Goal: Information Seeking & Learning: Learn about a topic

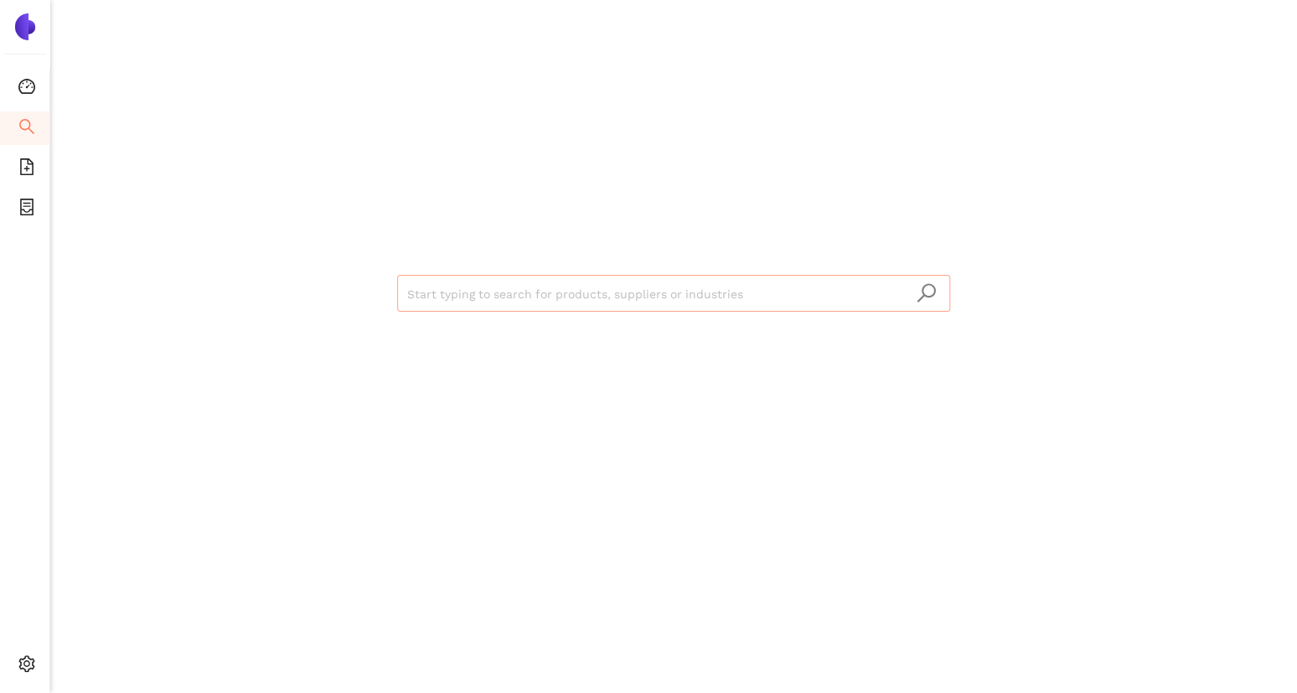
click at [458, 281] on input "search" at bounding box center [673, 294] width 533 height 37
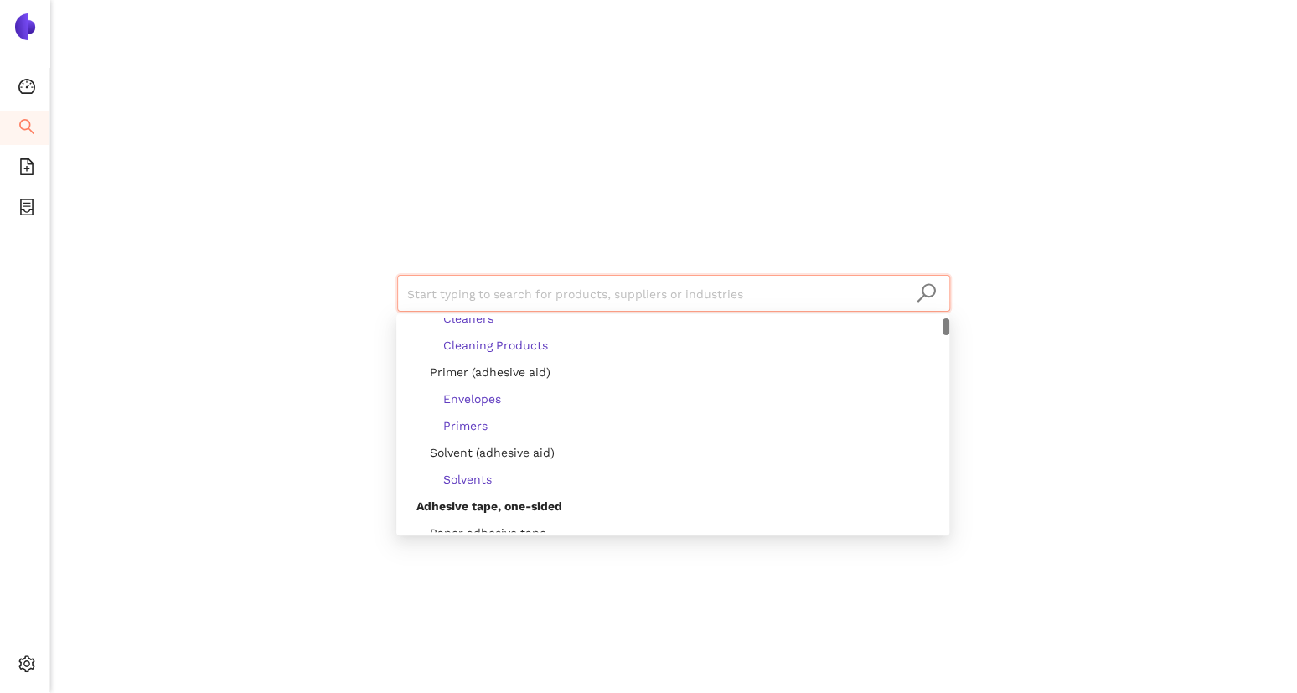
scroll to position [255, 0]
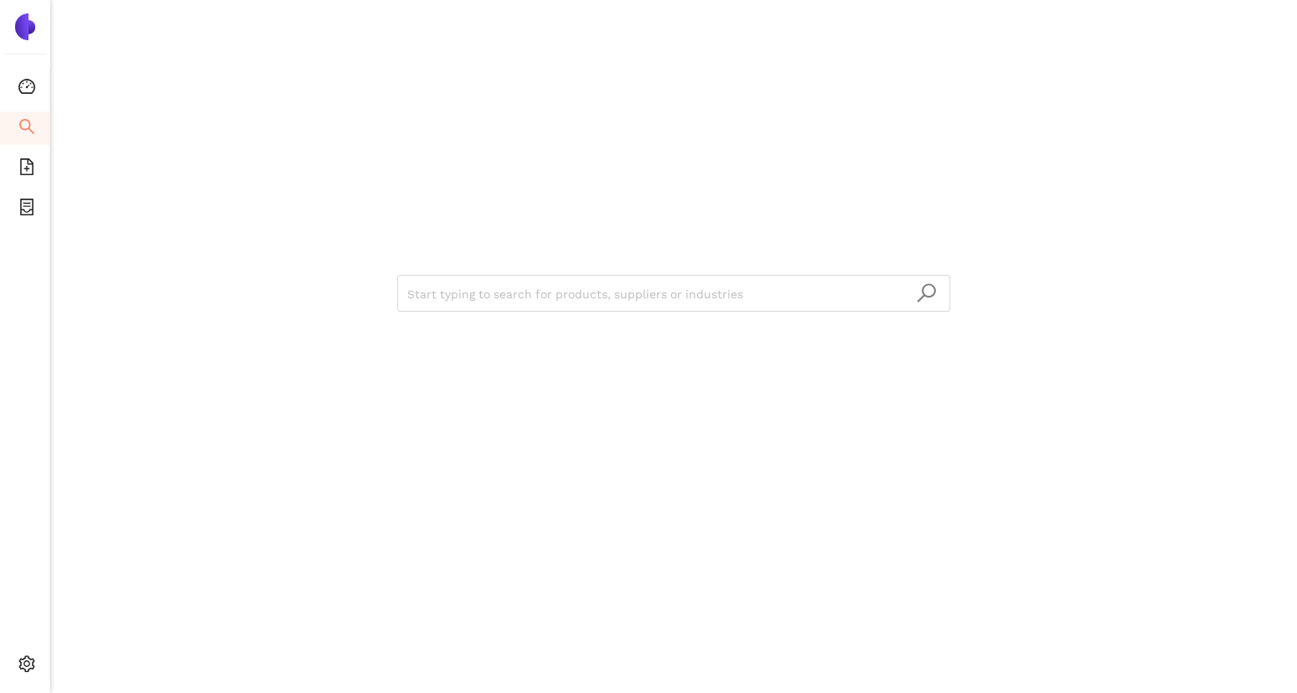
click at [241, 280] on div "Start typing to search for products, suppliers or industries" at bounding box center [674, 291] width 1006 height 582
click at [20, 184] on span "file-add" at bounding box center [26, 170] width 17 height 34
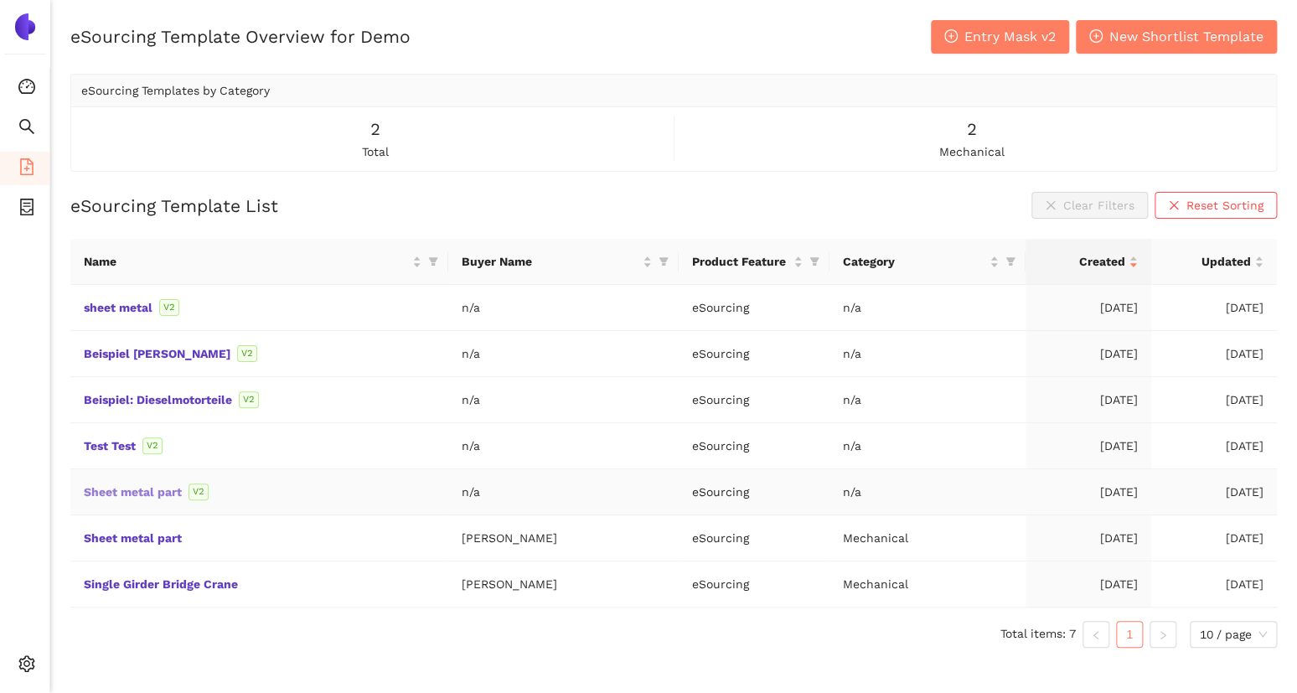
click at [0, 0] on link "Sheet metal part" at bounding box center [0, 0] width 0 height 0
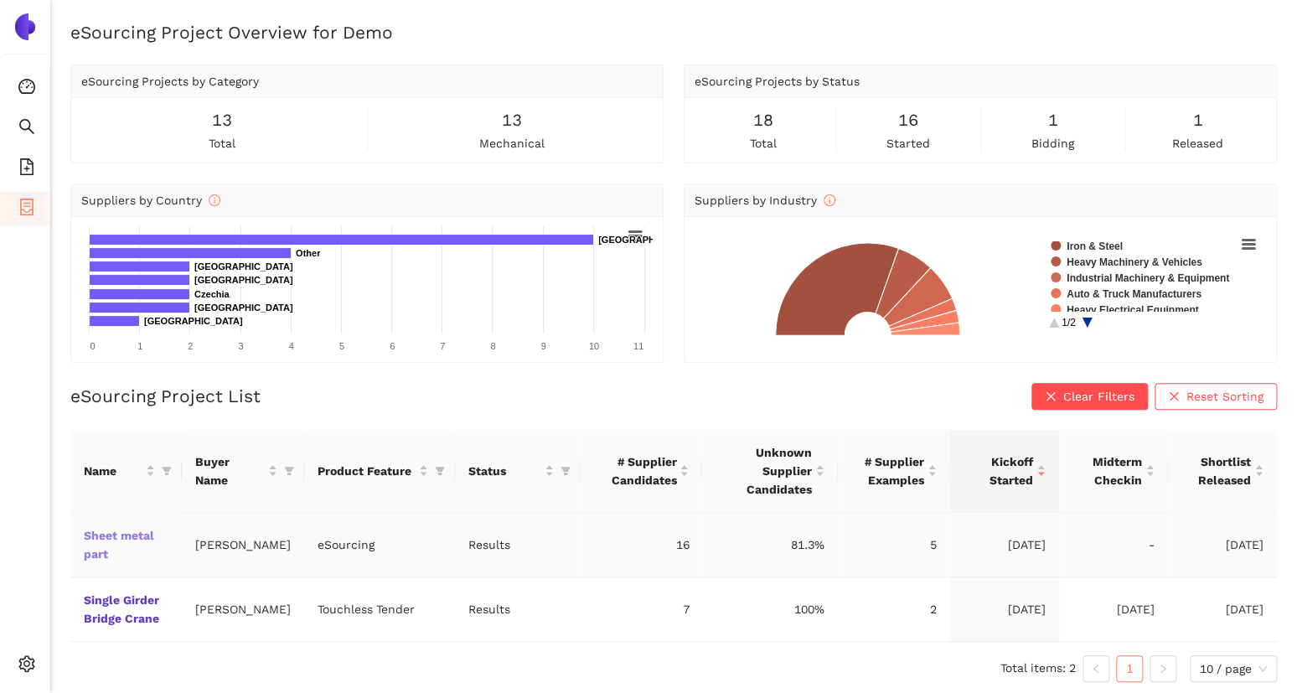
click at [0, 0] on link "Sheet metal part" at bounding box center [0, 0] width 0 height 0
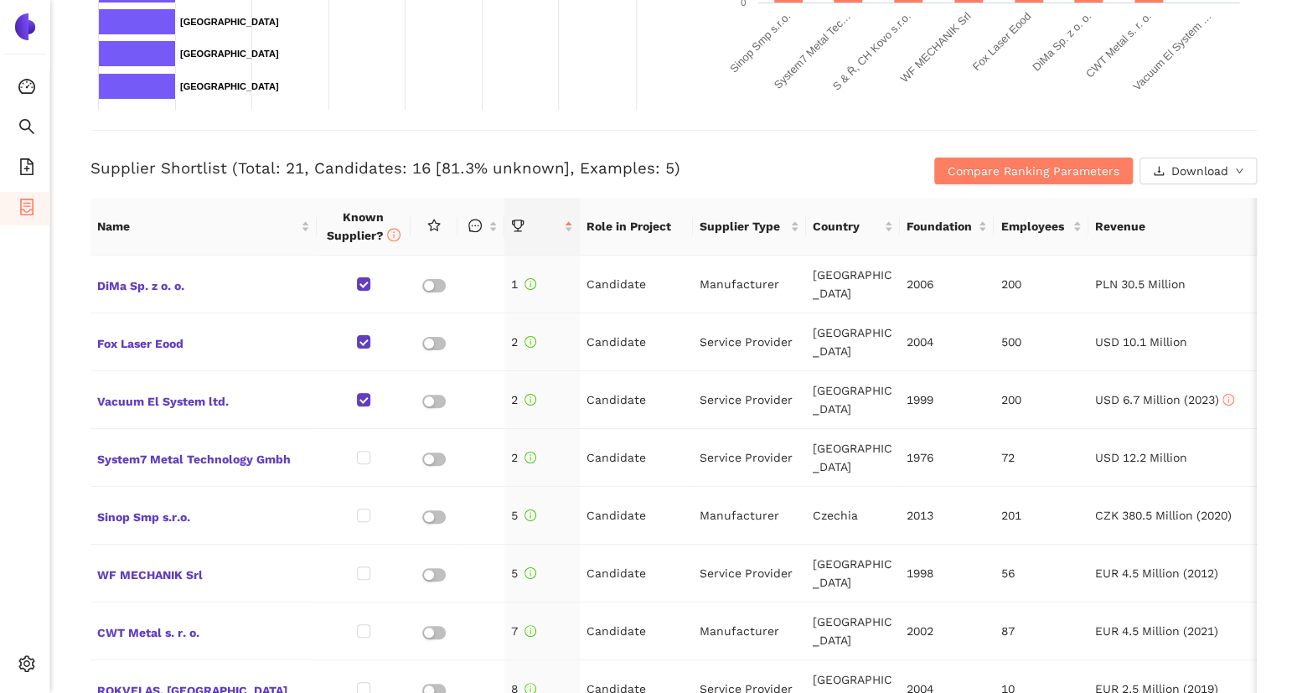
scroll to position [571, 0]
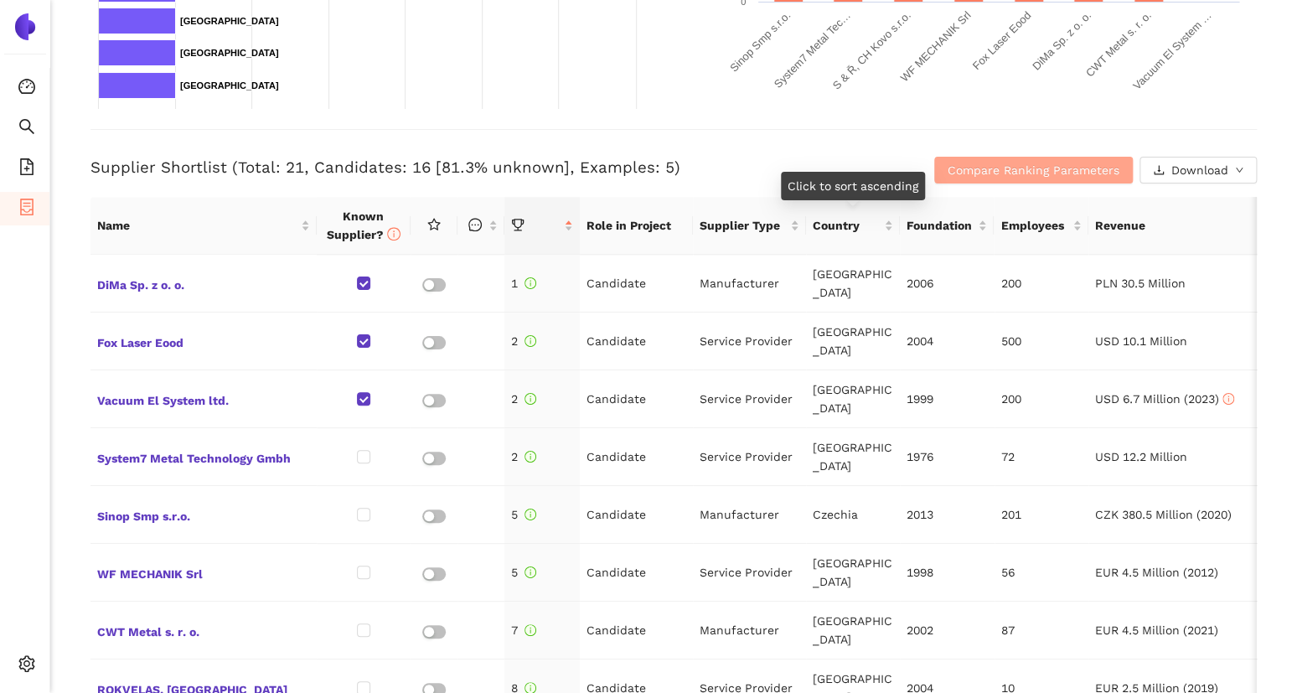
click at [948, 171] on span "Compare Ranking Parameters" at bounding box center [1034, 170] width 172 height 18
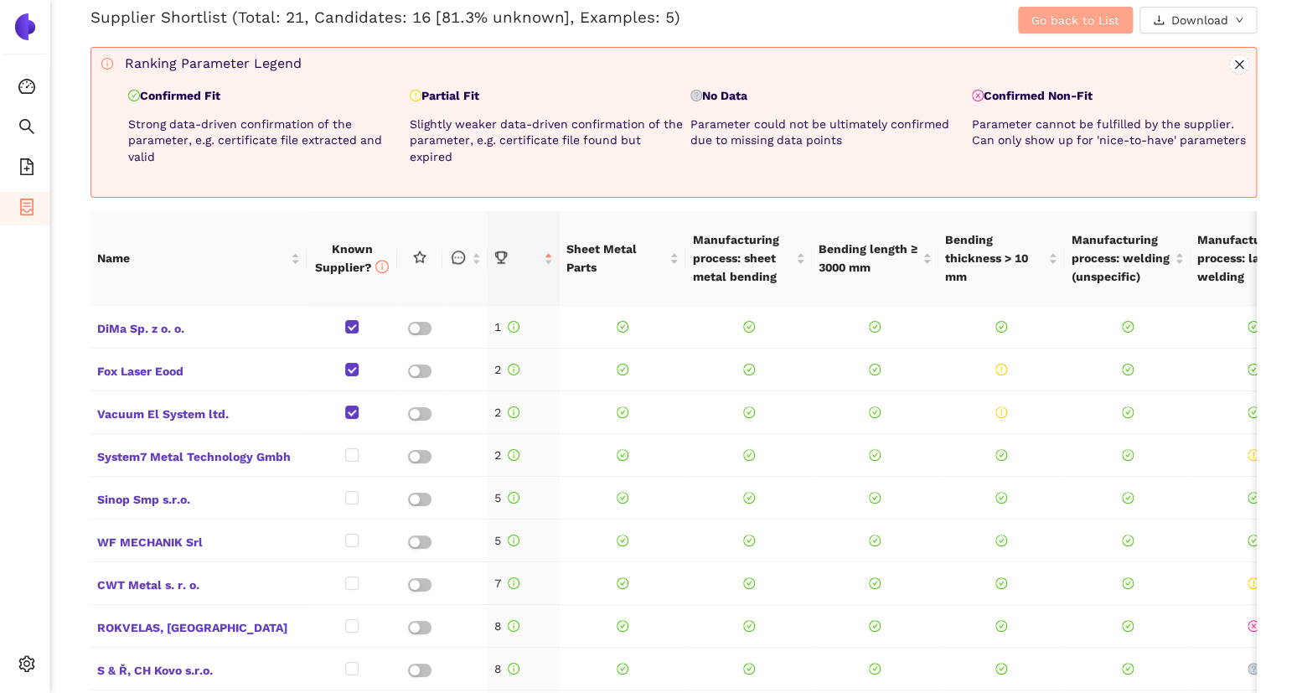
scroll to position [718, 0]
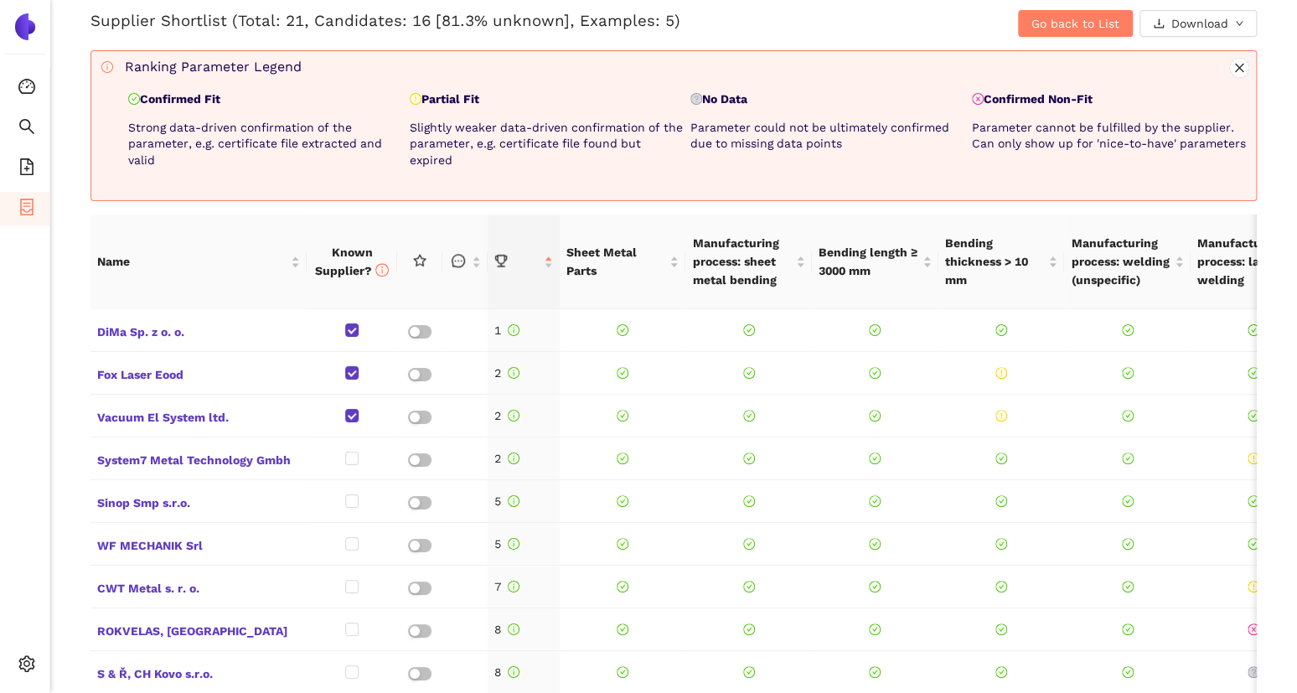
click at [442, 93] on p "Partial Fit" at bounding box center [547, 99] width 275 height 17
click at [436, 132] on p "Slightly weaker data-driven confirmation of the parameter, e.g. certificate fil…" at bounding box center [547, 144] width 275 height 49
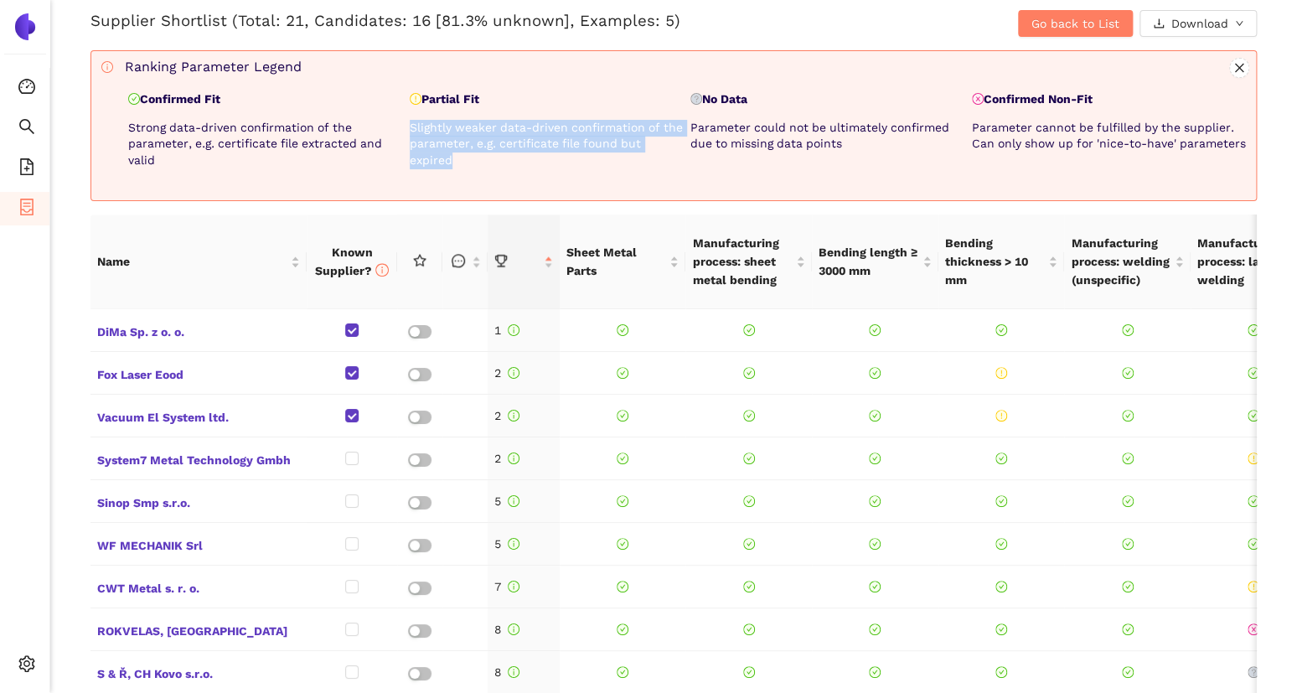
click at [436, 132] on p "Slightly weaker data-driven confirmation of the parameter, e.g. certificate fil…" at bounding box center [547, 144] width 275 height 49
click at [634, 140] on p "Slightly weaker data-driven confirmation of the parameter, e.g. certificate fil…" at bounding box center [547, 144] width 275 height 49
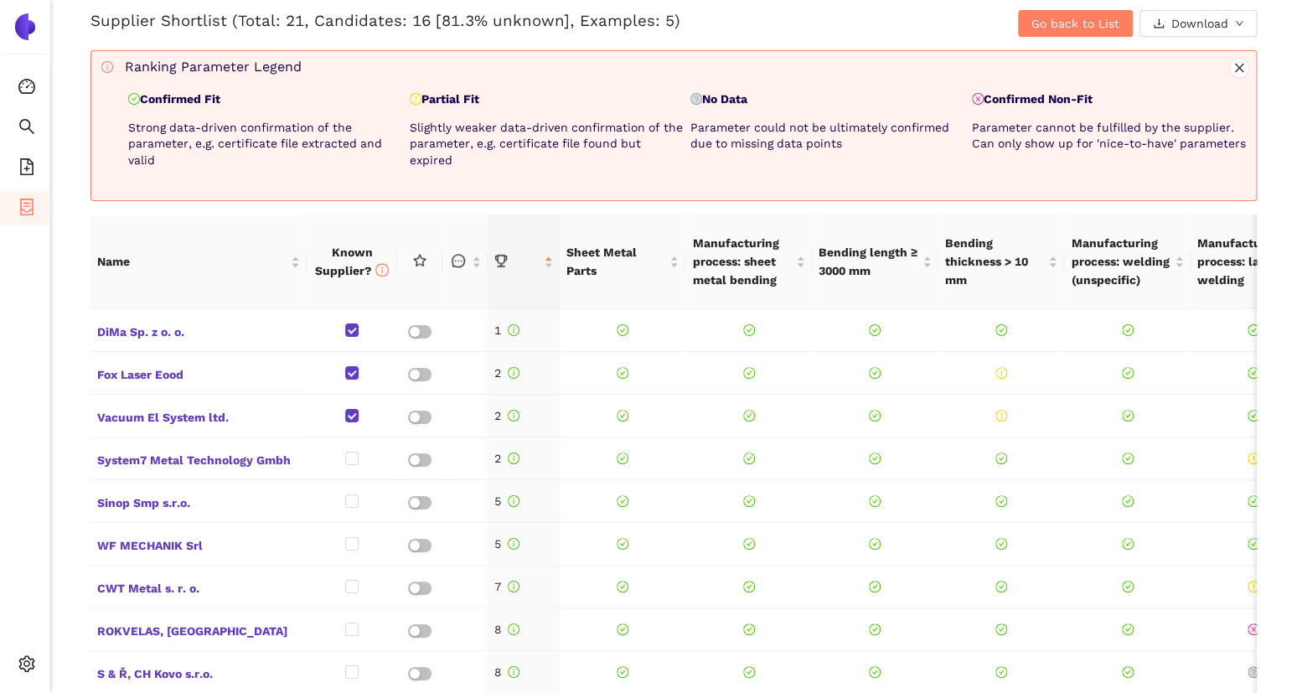
click at [723, 97] on p "No Data" at bounding box center [827, 99] width 275 height 17
click at [1032, 28] on span "Go back to List" at bounding box center [1076, 23] width 88 height 18
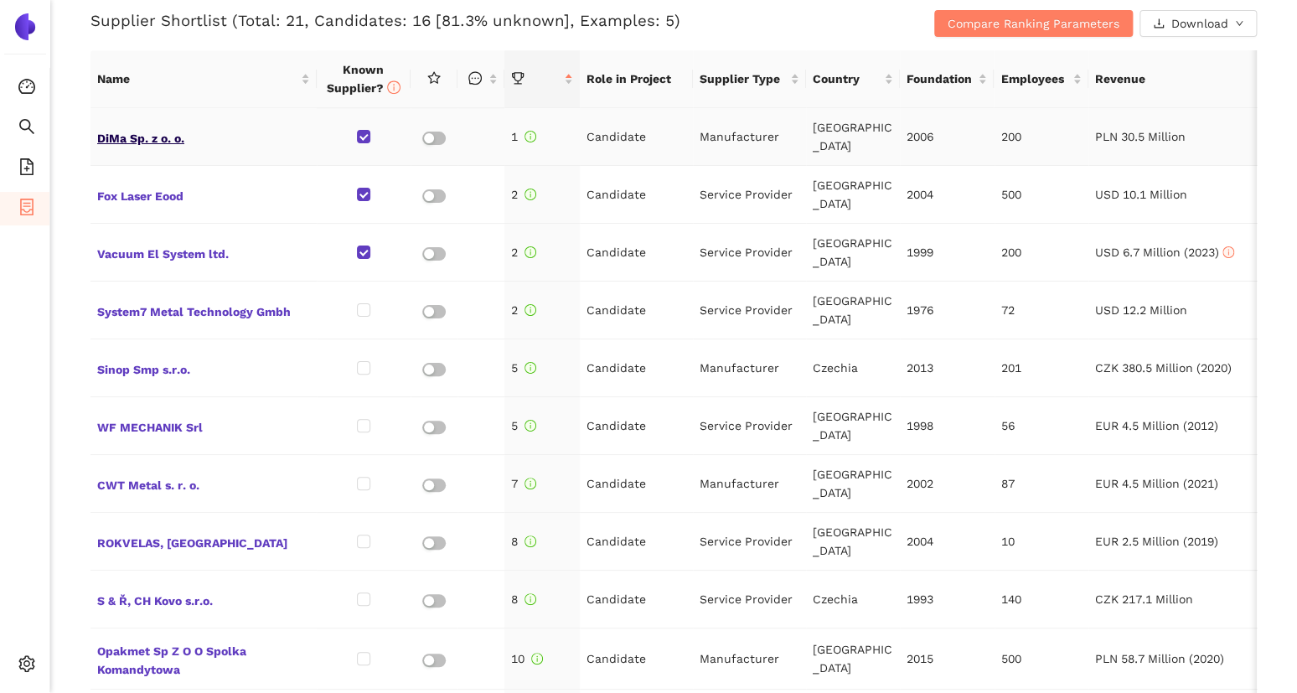
click at [128, 137] on span "DiMa Sp. z o. o." at bounding box center [203, 137] width 213 height 22
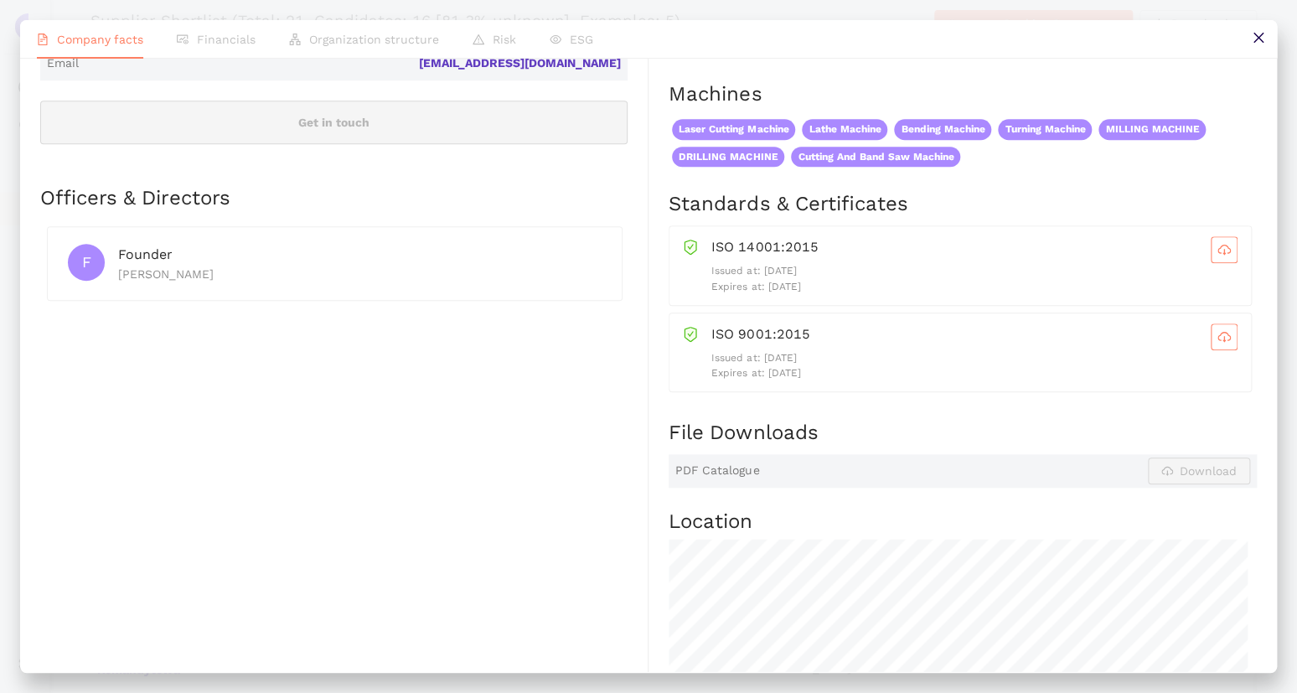
scroll to position [0, 0]
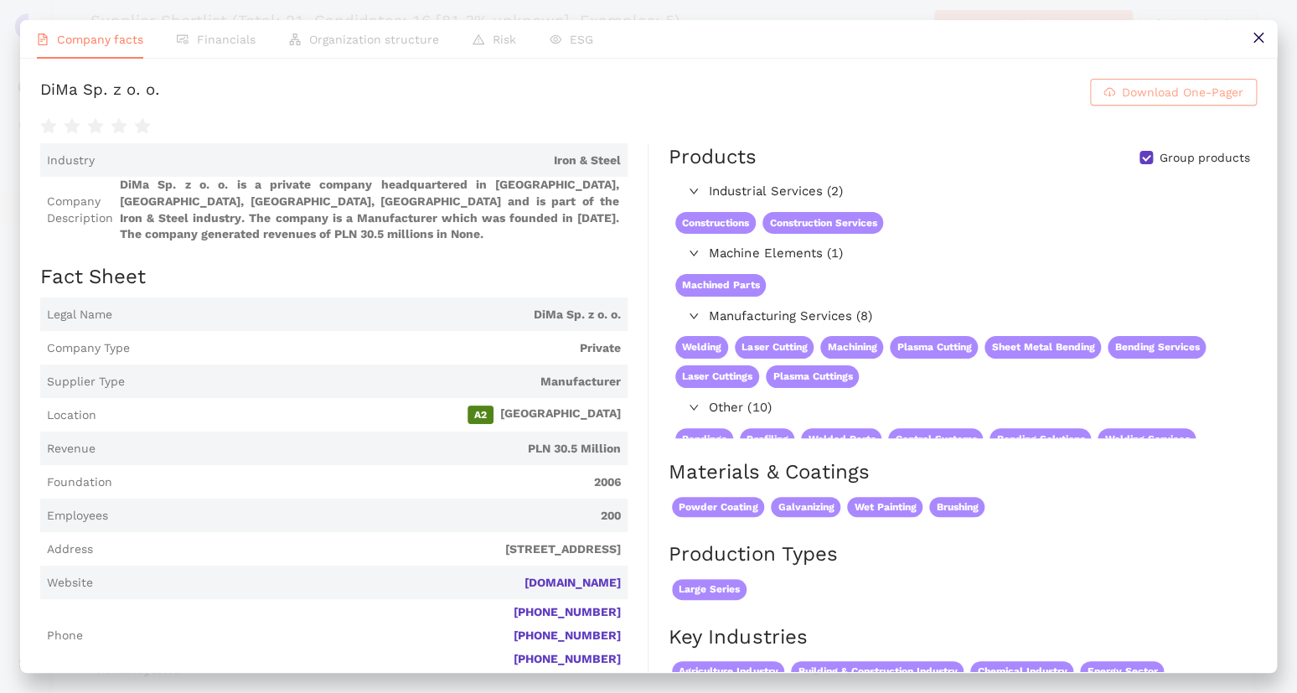
click at [1099, 87] on button "Download One-Pager" at bounding box center [1173, 92] width 167 height 27
click at [1249, 43] on button at bounding box center [1258, 39] width 38 height 38
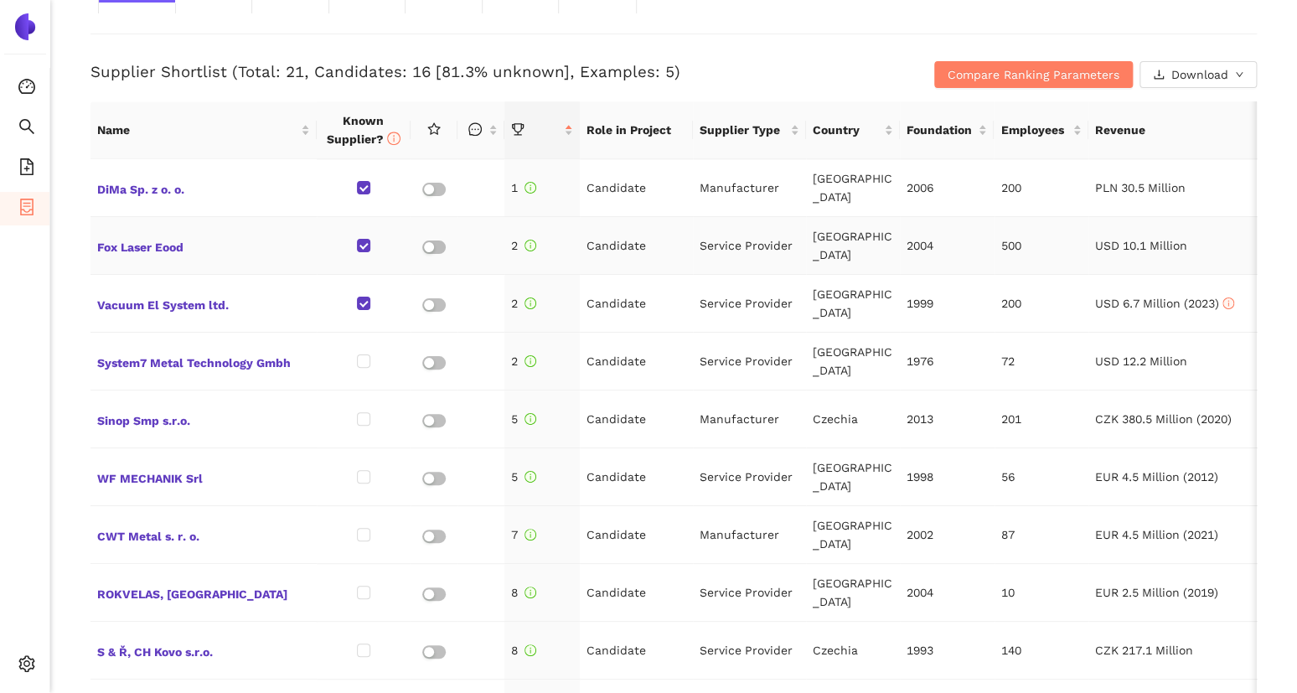
scroll to position [665, 0]
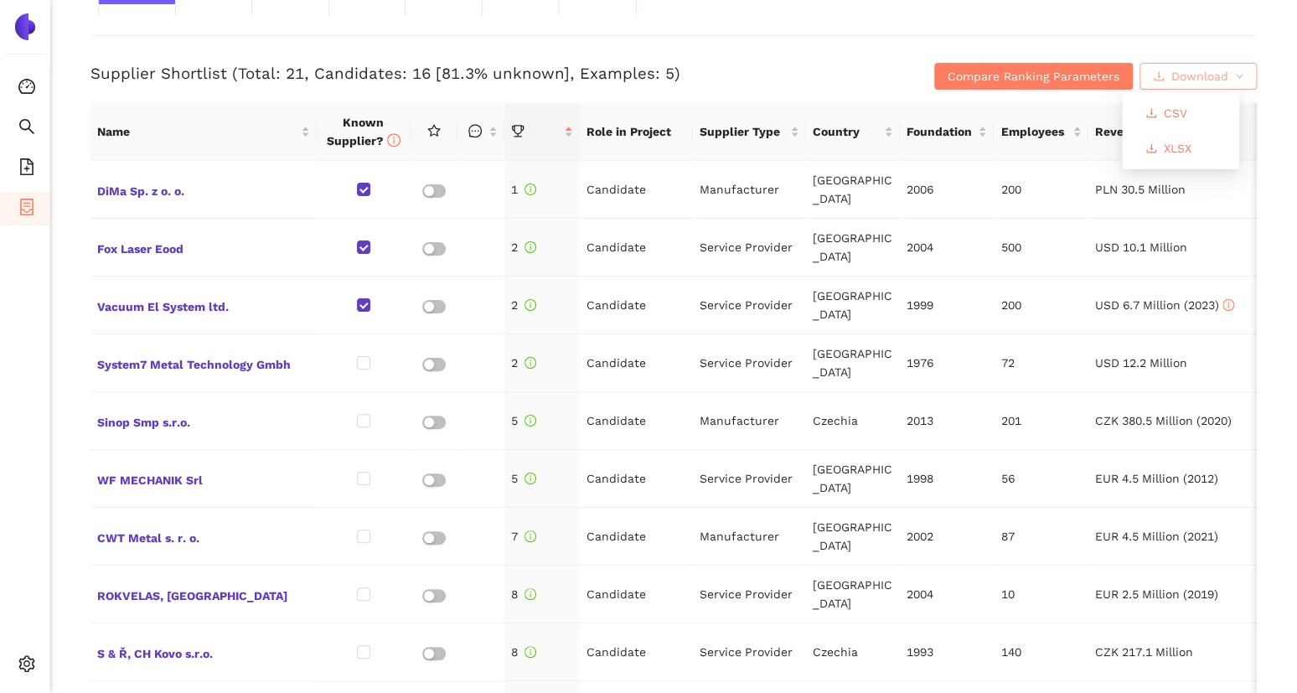
click at [1187, 84] on span "Download" at bounding box center [1199, 76] width 57 height 18
click at [1041, 80] on span "Compare Ranking Parameters" at bounding box center [1034, 76] width 172 height 18
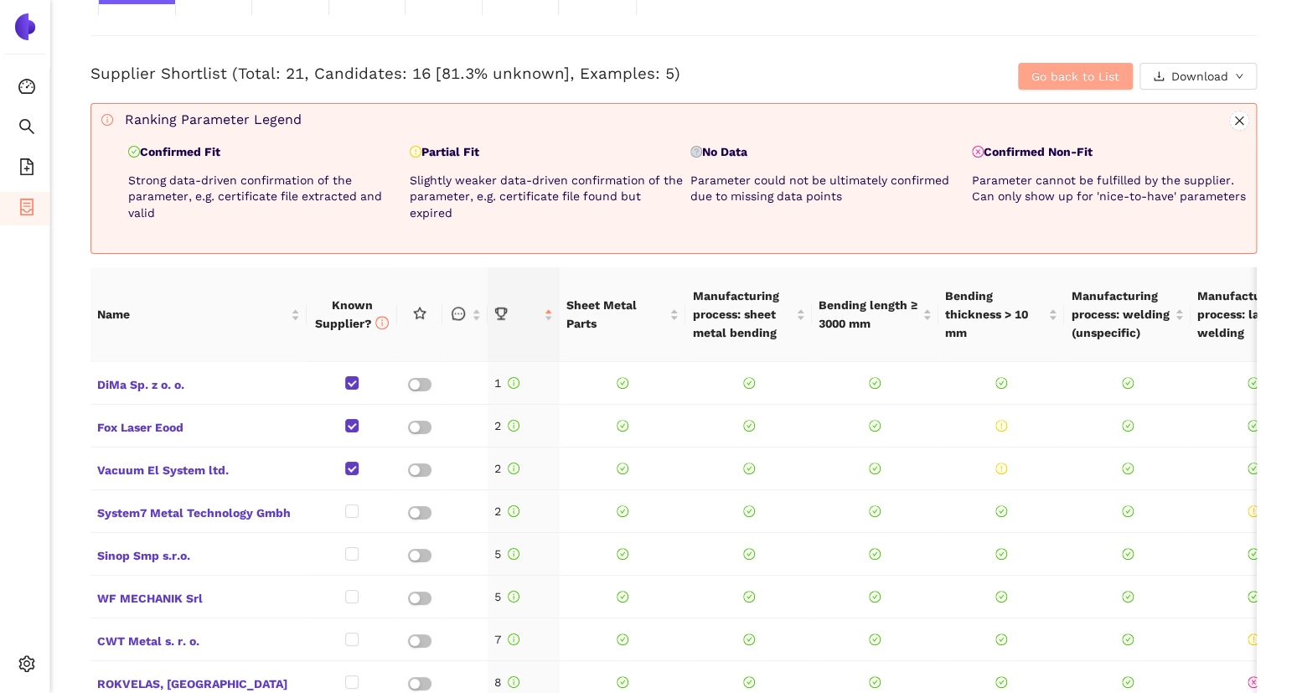
click at [1041, 80] on span "Go back to List" at bounding box center [1076, 76] width 88 height 18
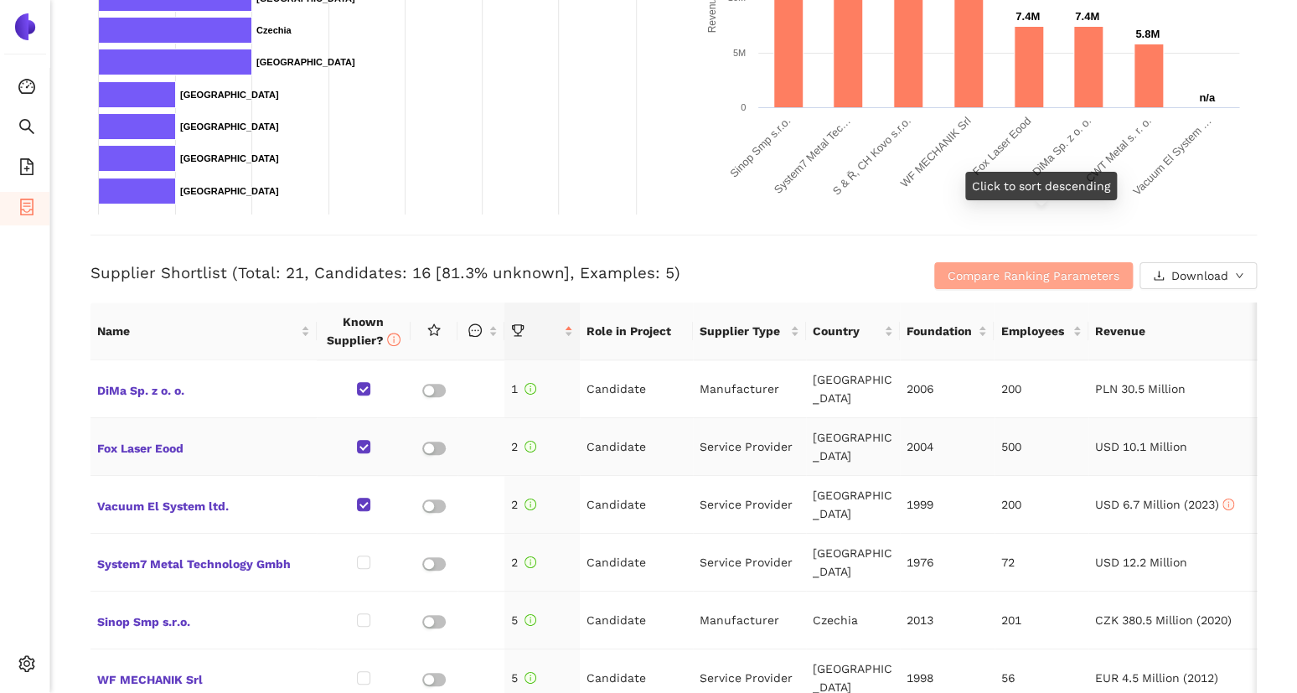
scroll to position [464, 0]
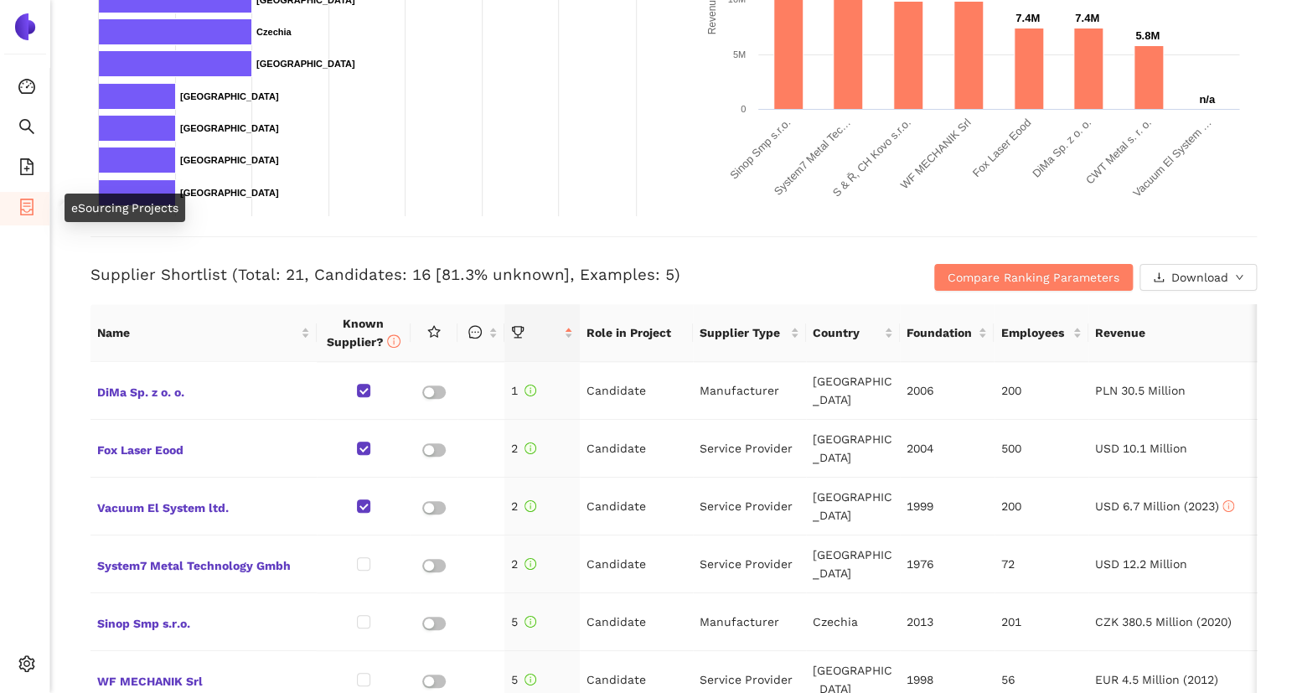
click at [12, 212] on li "eSourcing Projects" at bounding box center [24, 209] width 49 height 34
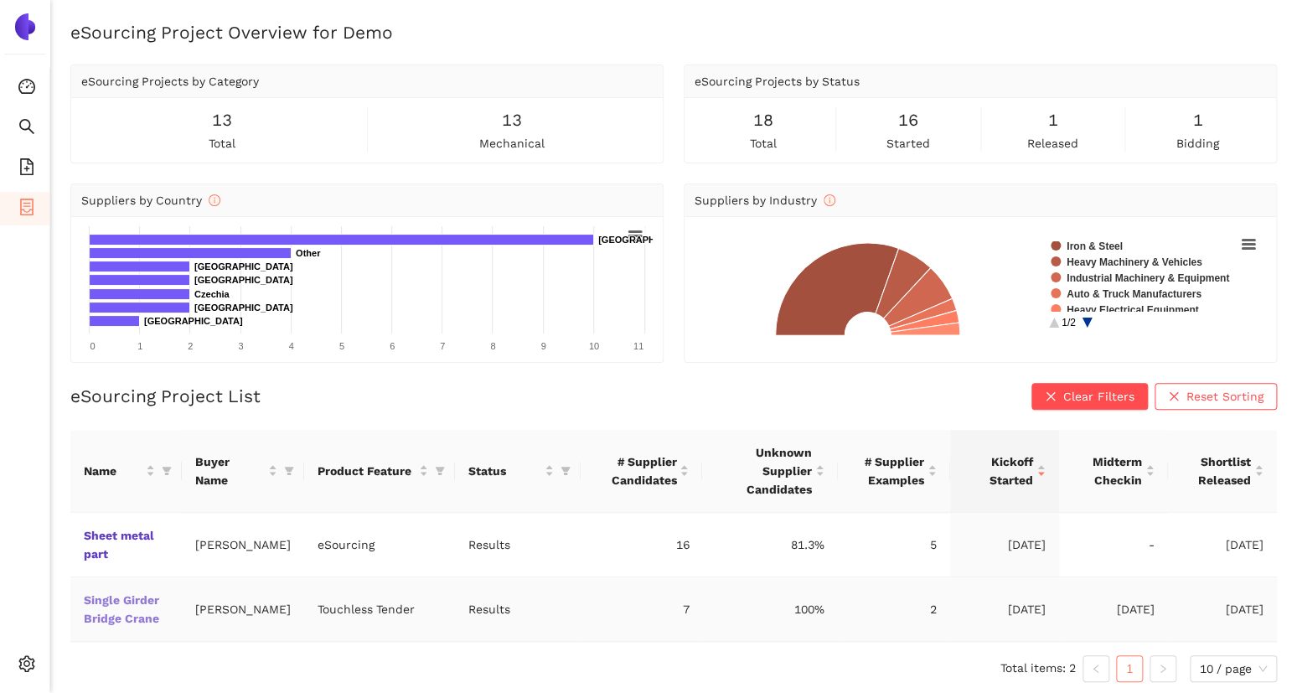
click at [0, 0] on link "Single Girder Bridge Crane" at bounding box center [0, 0] width 0 height 0
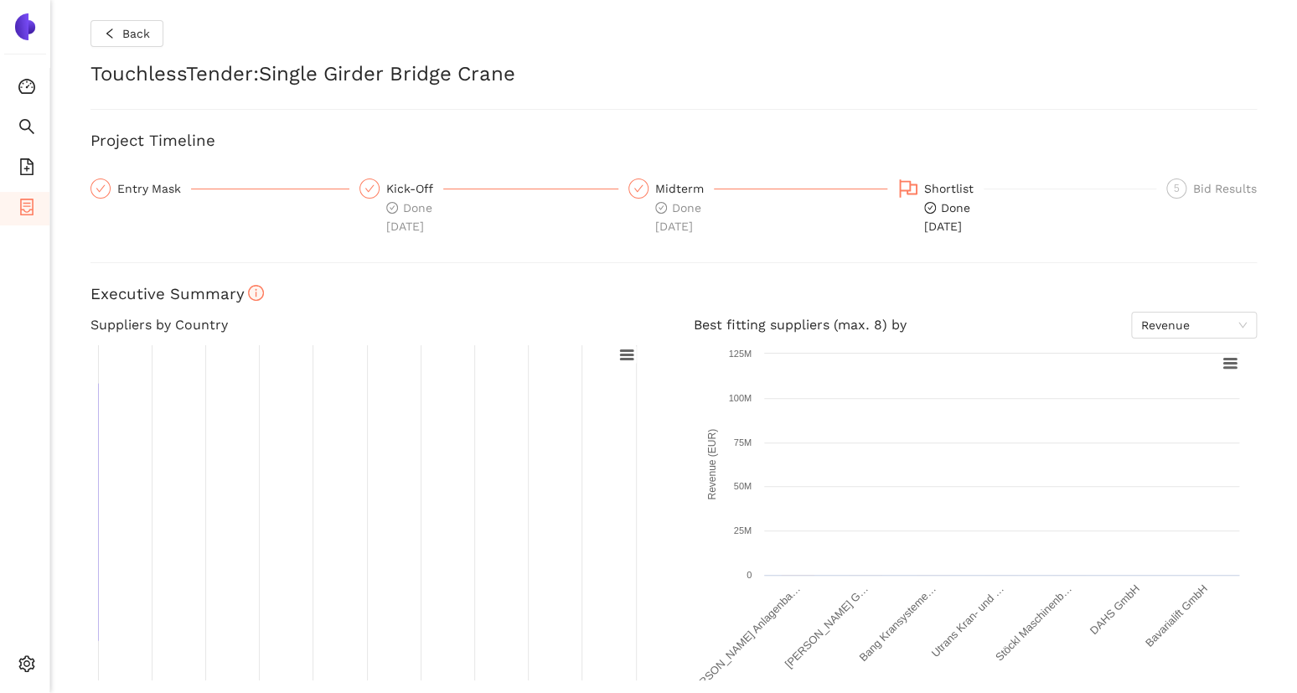
checkbox input "true"
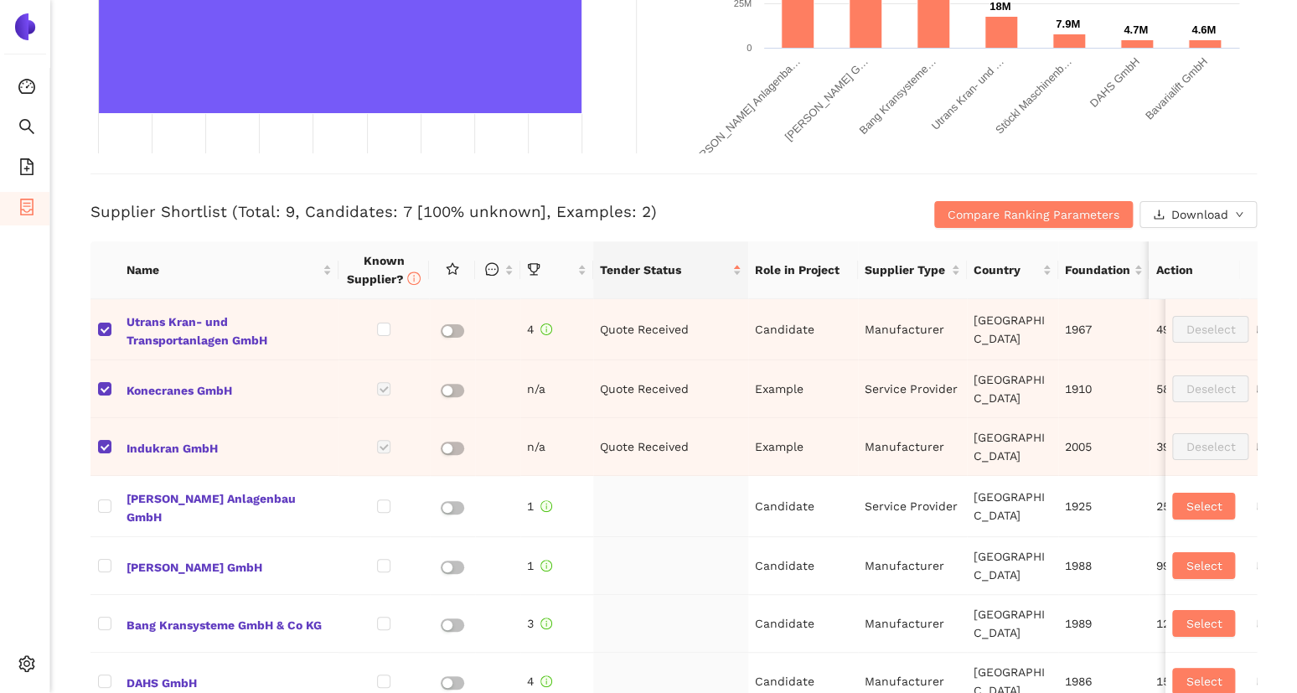
scroll to position [717, 0]
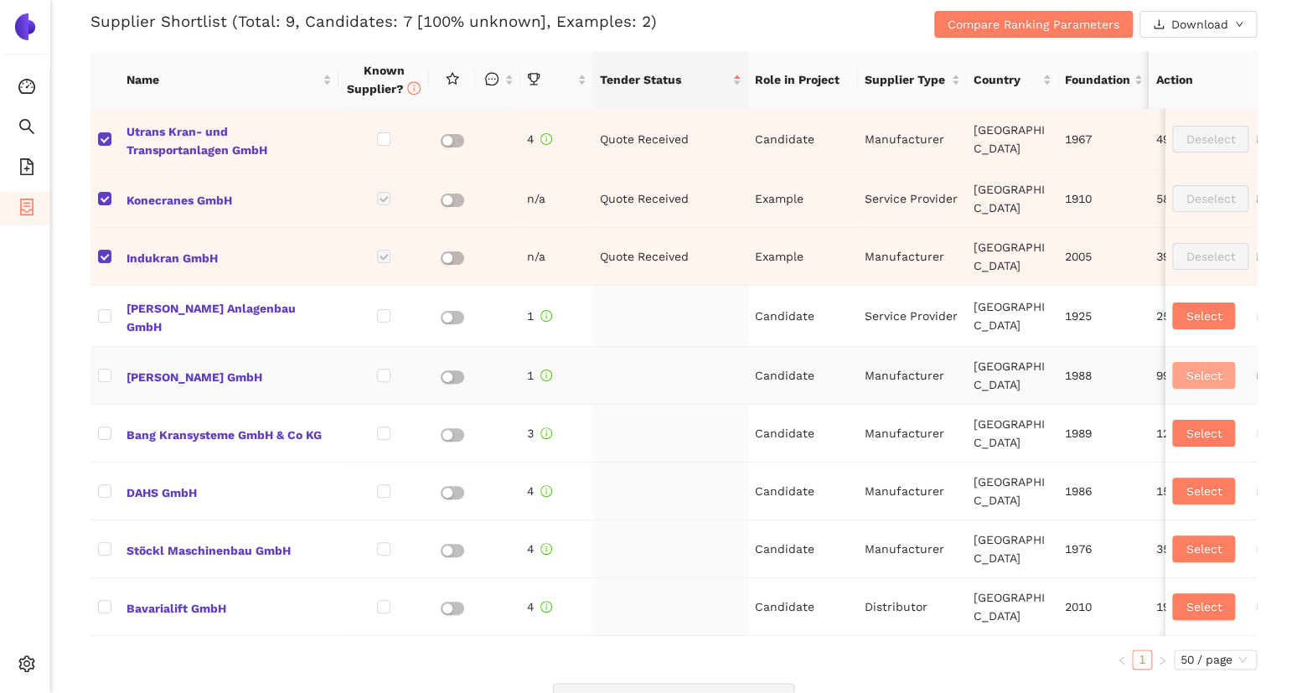
click at [1186, 375] on span "Select" at bounding box center [1204, 375] width 36 height 18
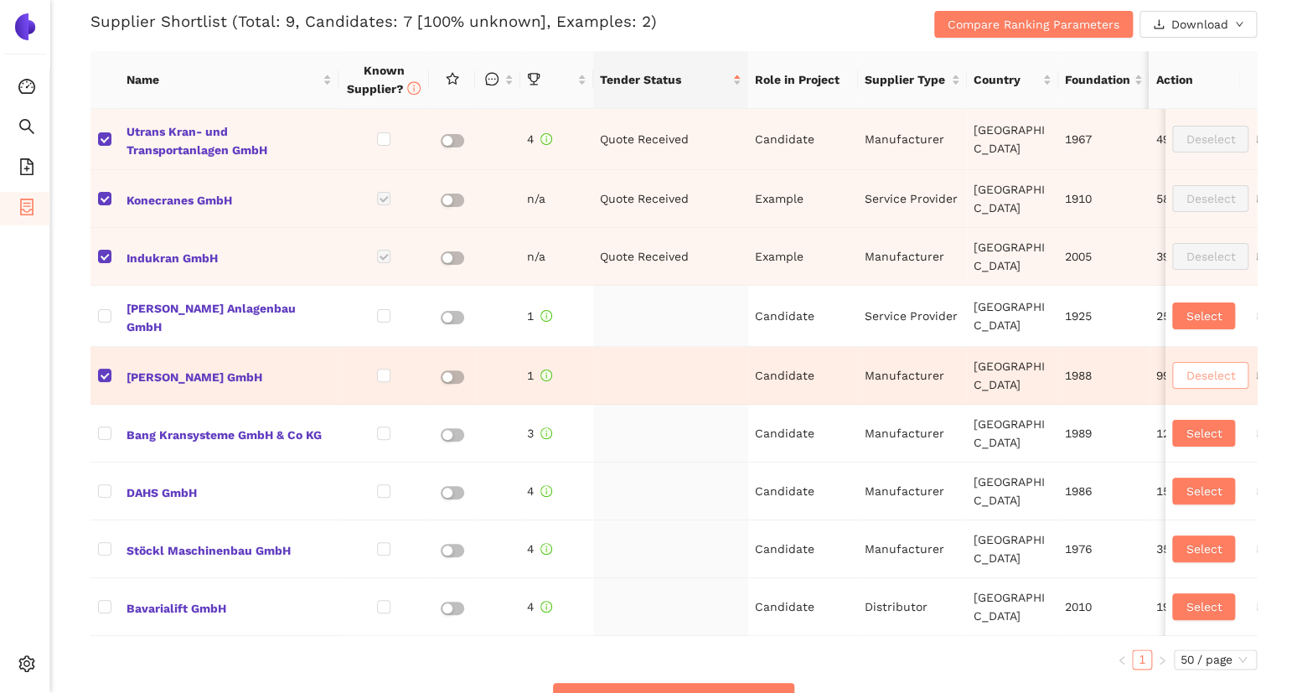
checkbox input "true"
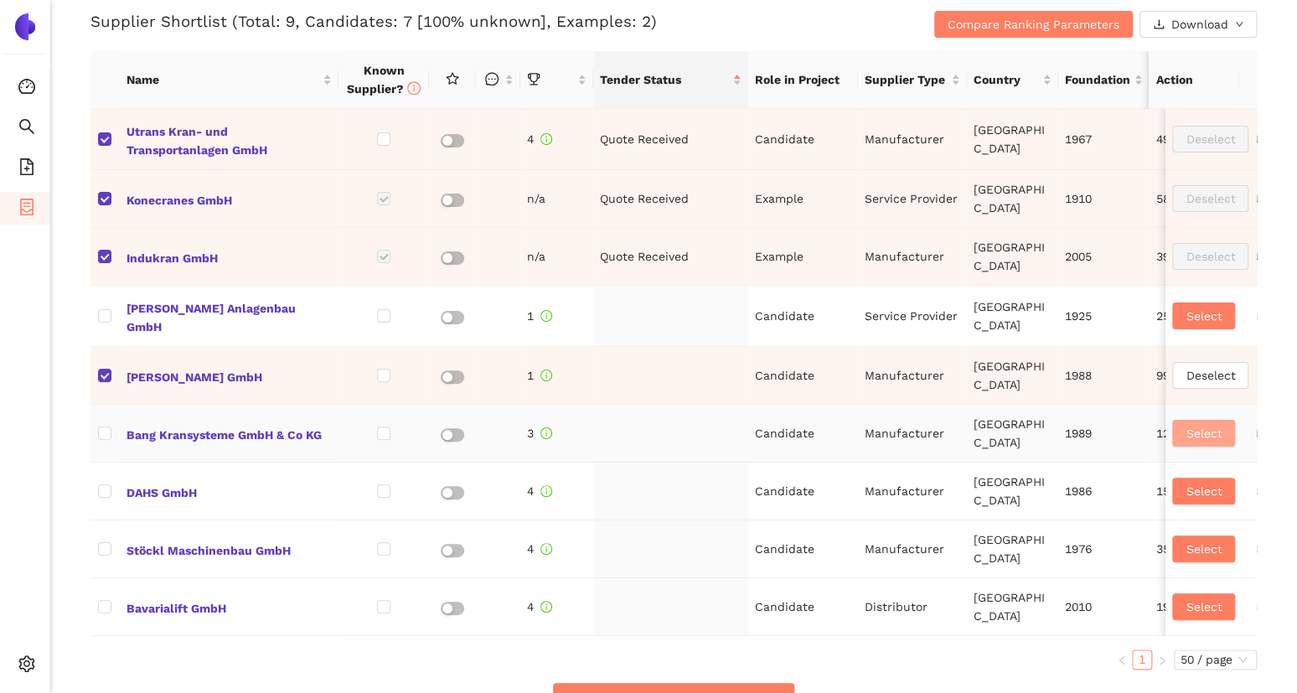
click at [1186, 426] on span "Select" at bounding box center [1204, 433] width 36 height 18
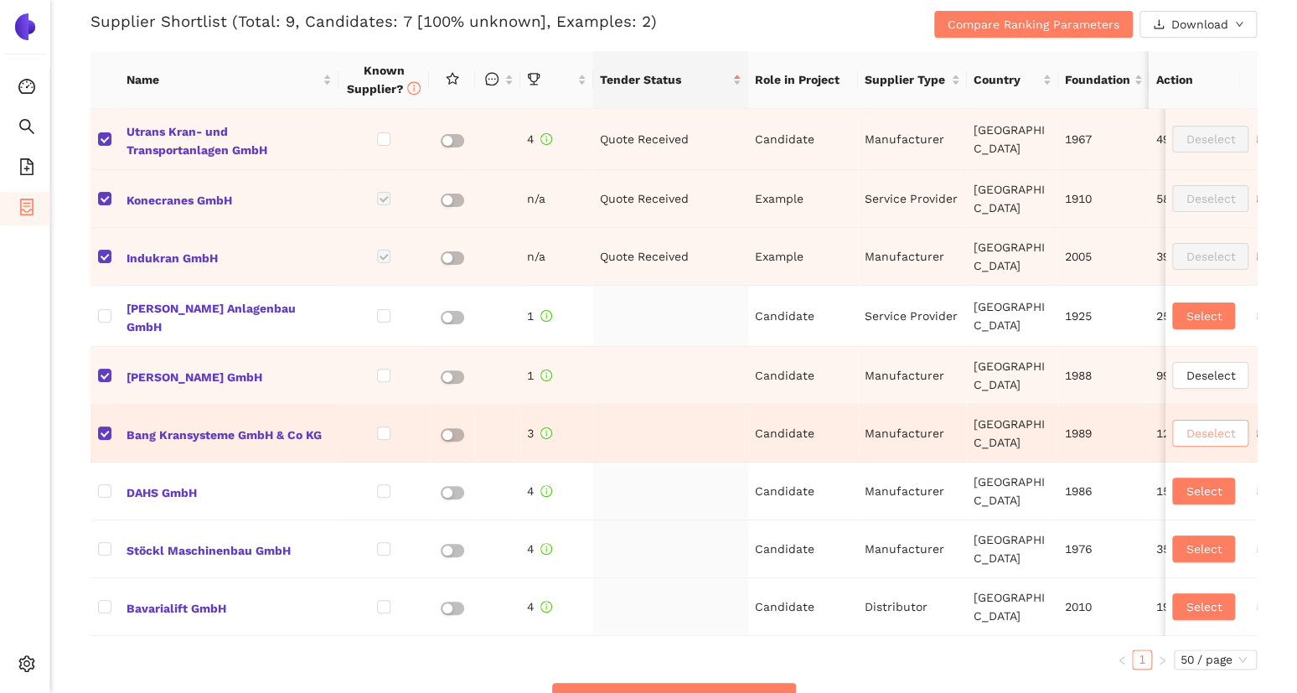
checkbox input "true"
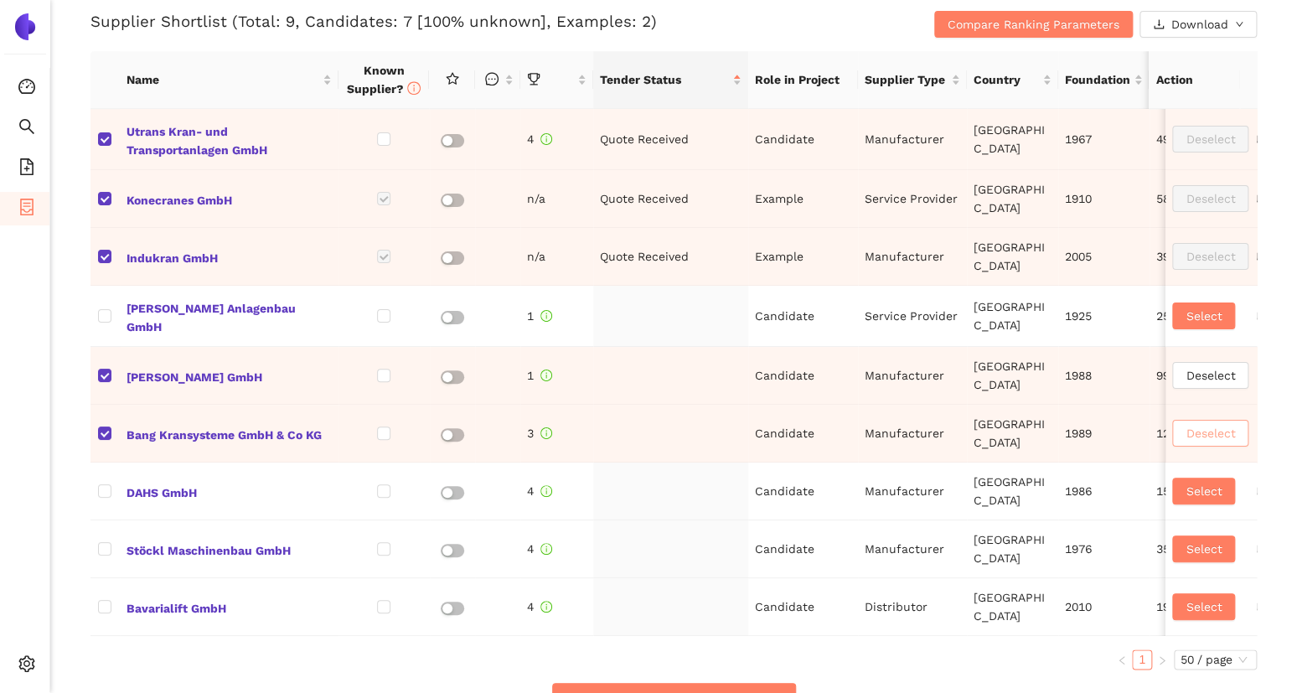
scroll to position [980, 0]
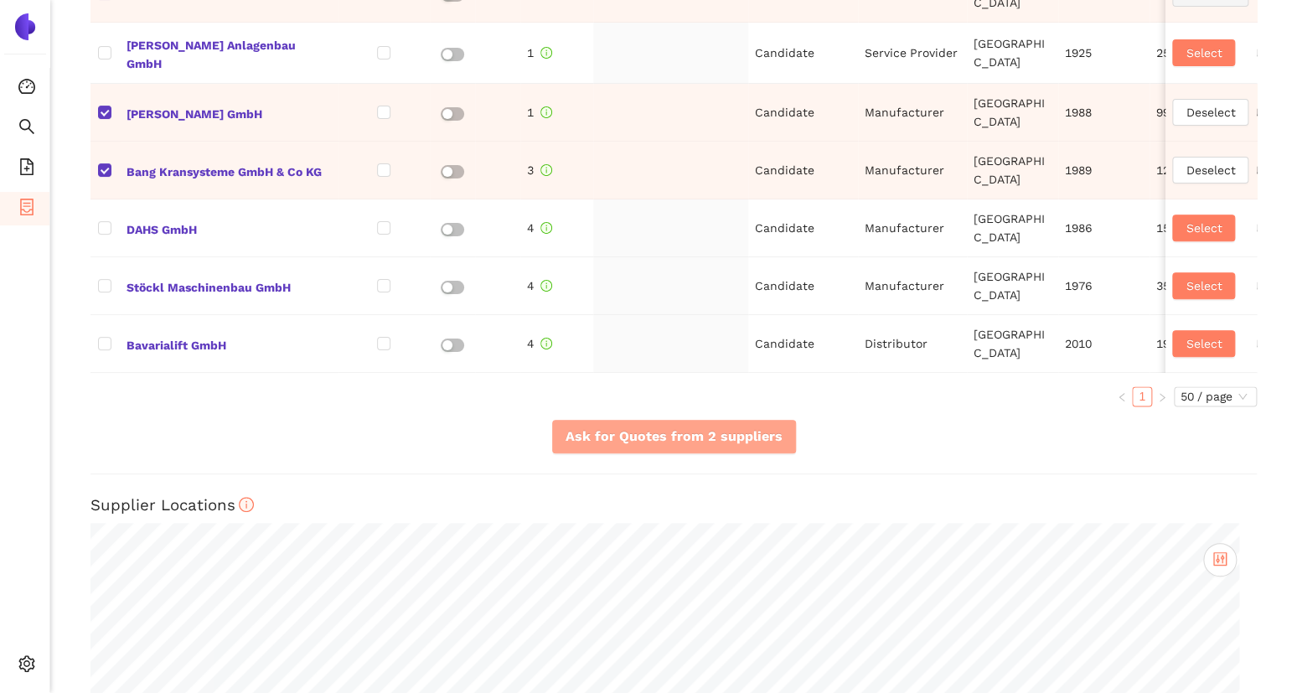
click at [669, 447] on span "Ask for Quotes from 2 suppliers" at bounding box center [674, 436] width 217 height 21
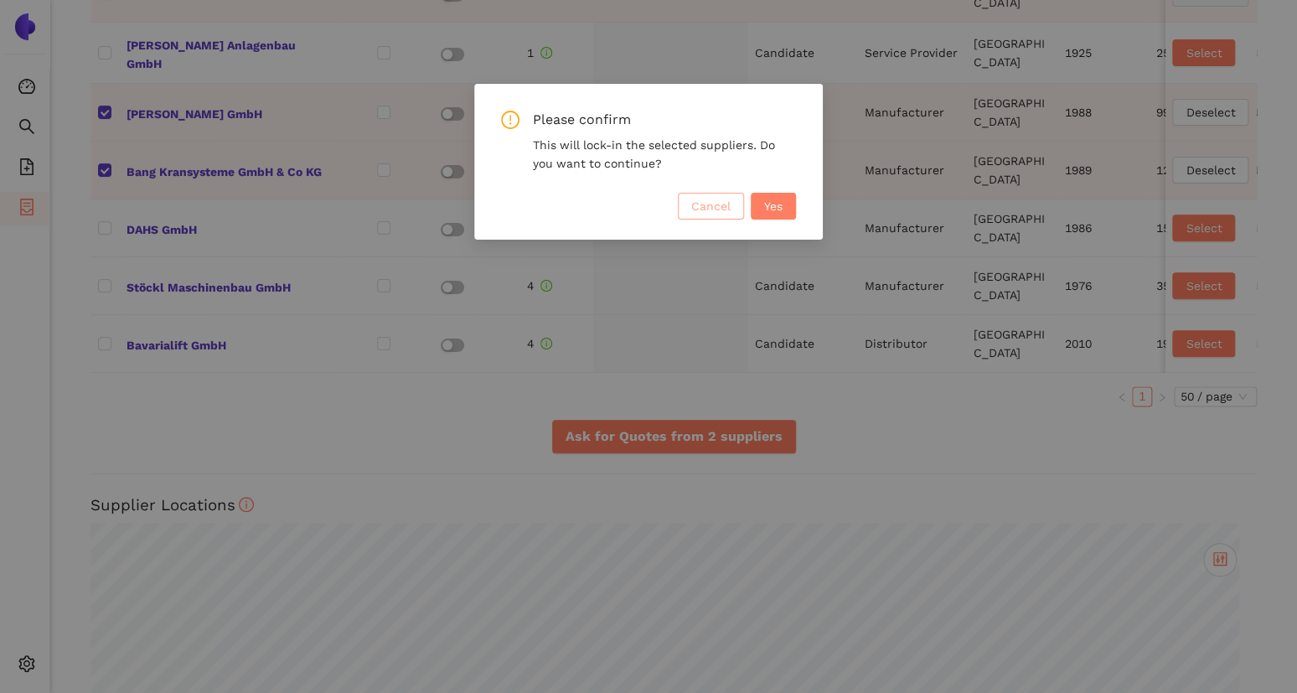
click at [709, 197] on span "Cancel" at bounding box center [710, 206] width 39 height 18
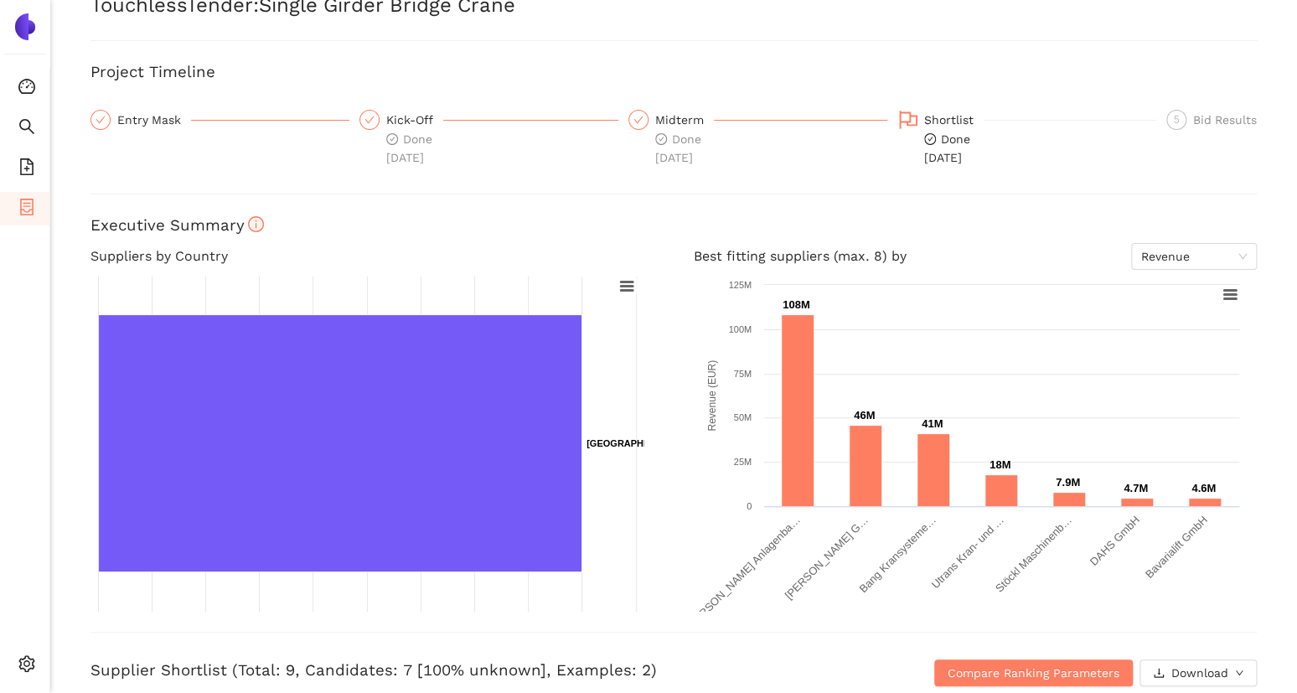
scroll to position [55, 0]
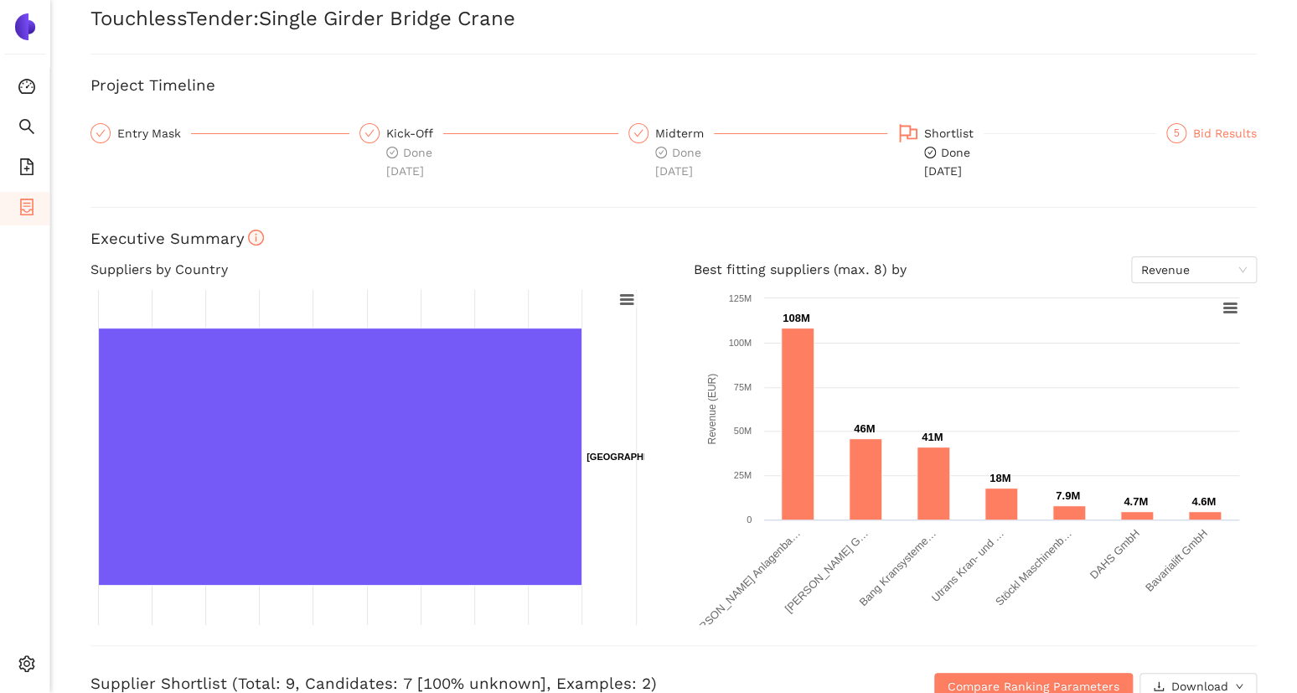
click at [1193, 136] on div "Bid Results" at bounding box center [1225, 133] width 64 height 20
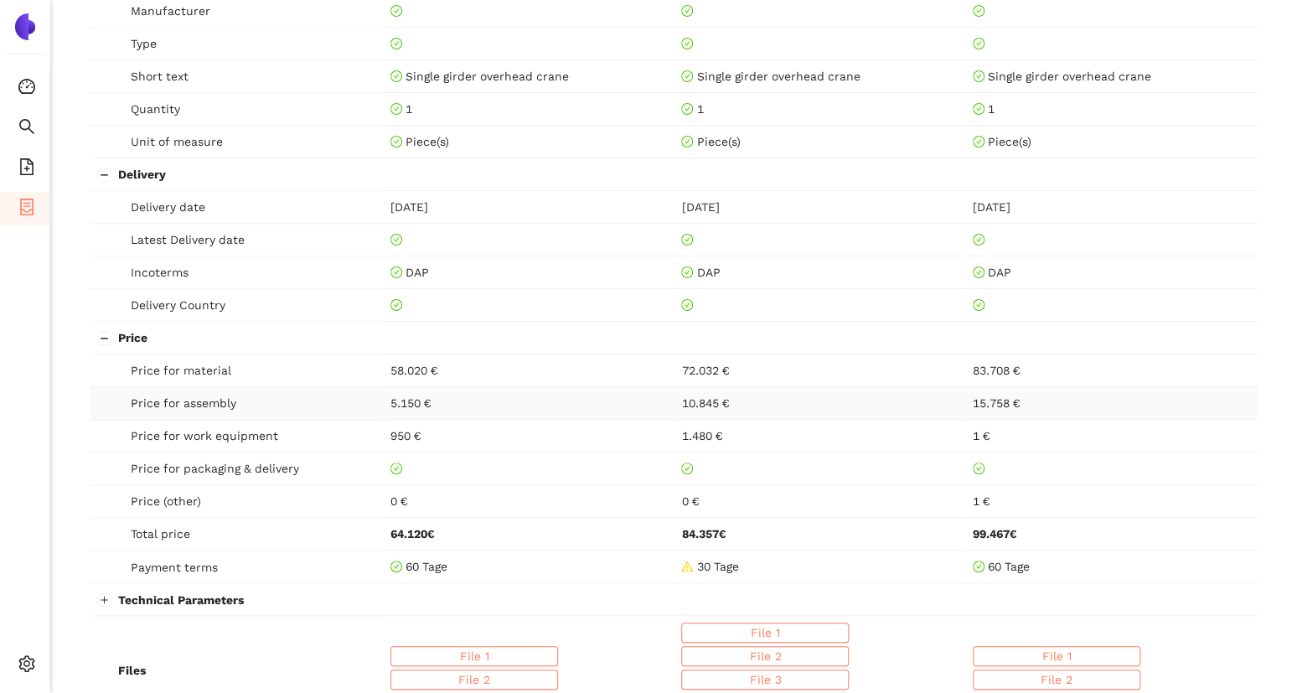
scroll to position [899, 0]
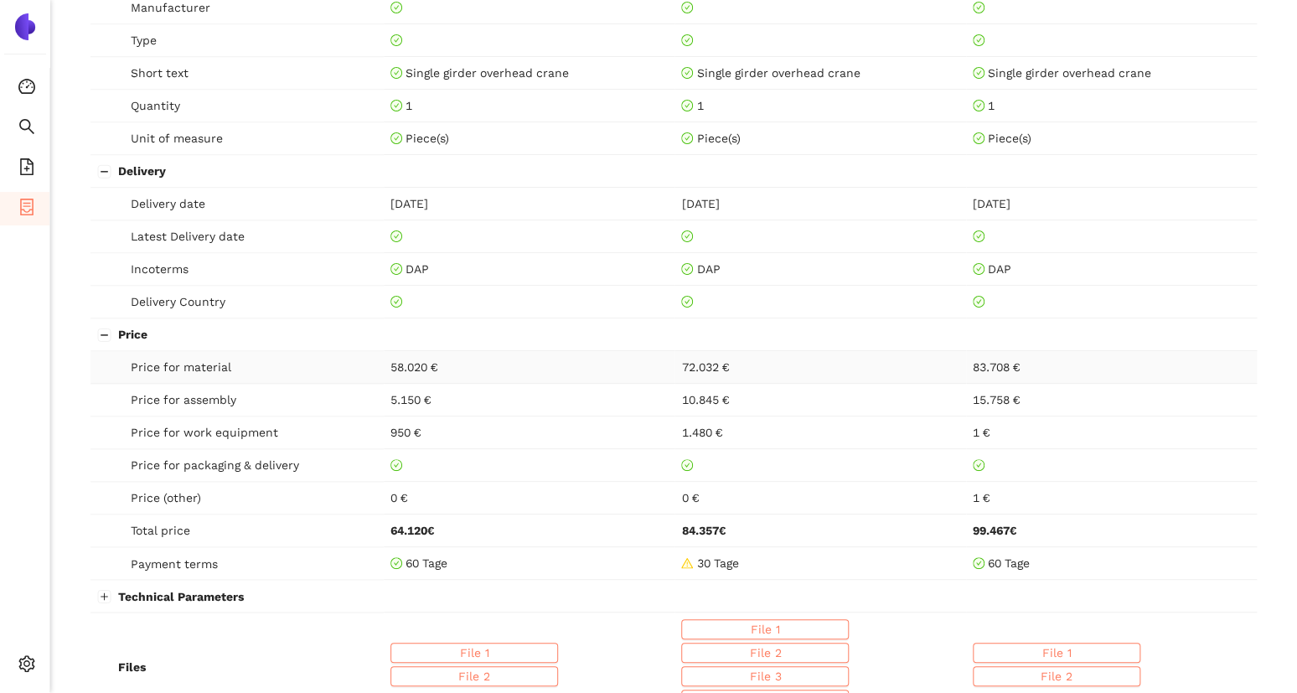
click at [173, 358] on span "Price for material" at bounding box center [254, 367] width 246 height 18
click at [165, 400] on span "Price for assembly" at bounding box center [254, 399] width 246 height 18
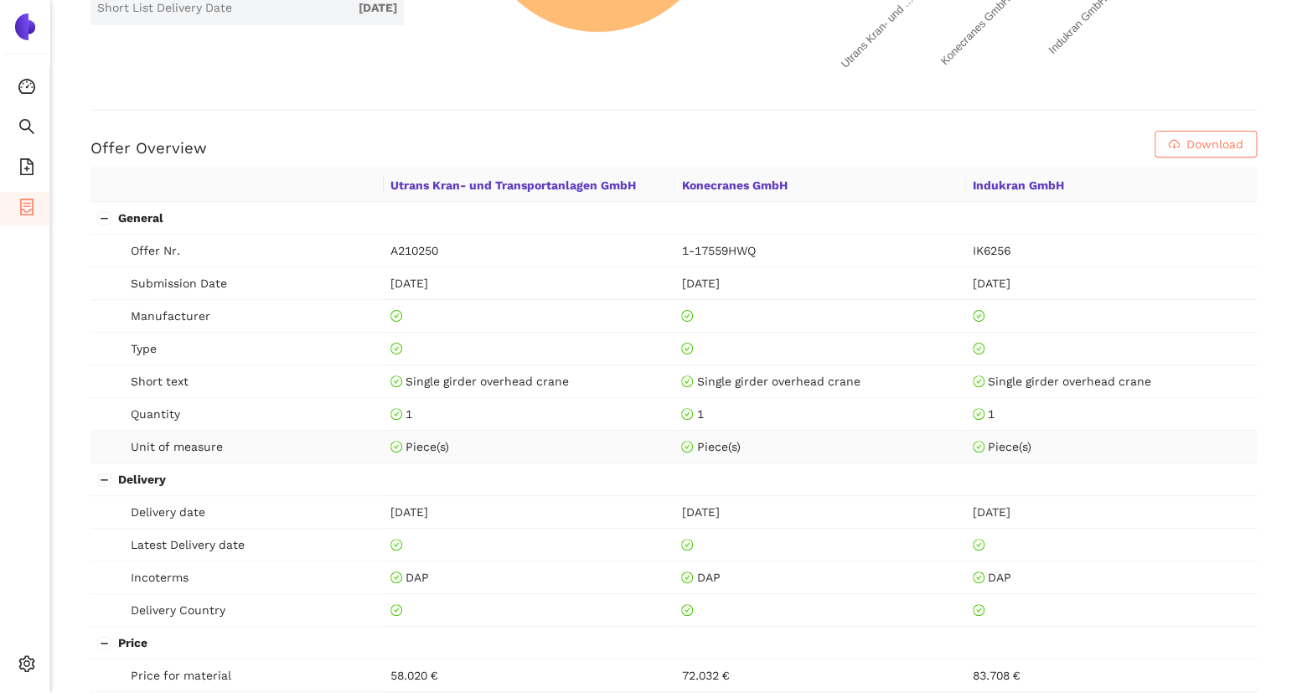
scroll to position [589, 0]
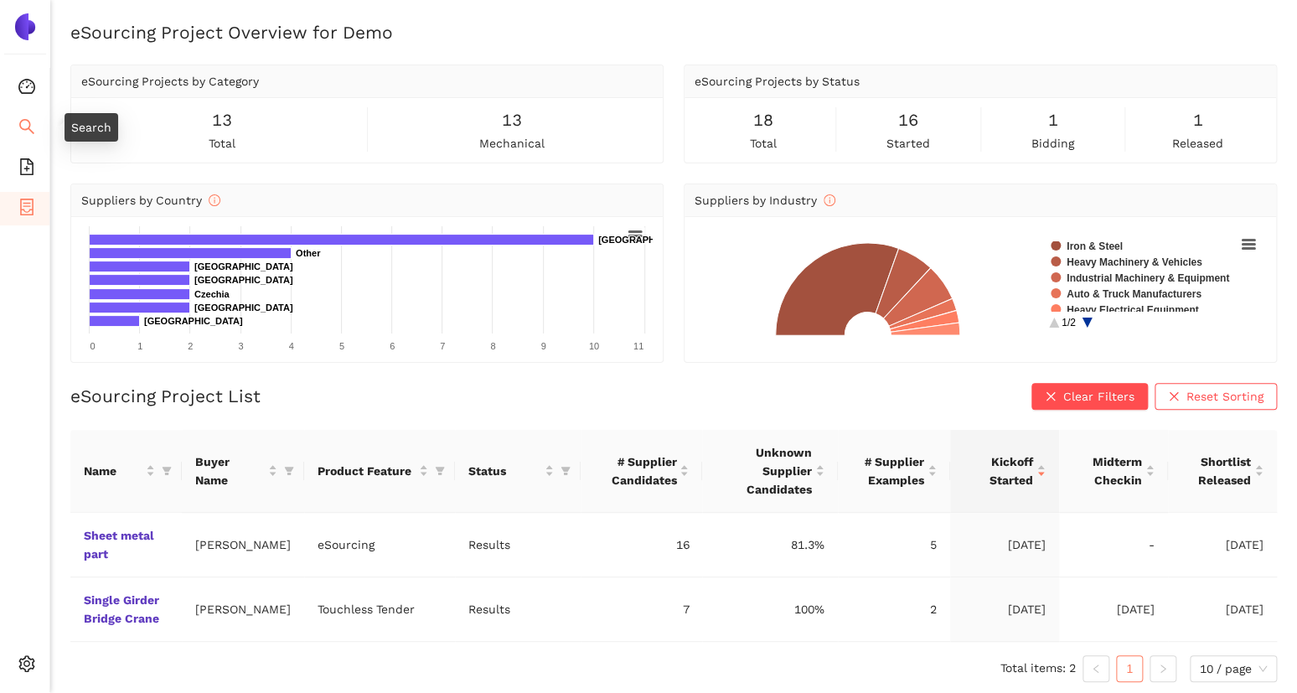
click at [27, 118] on icon "search" at bounding box center [26, 126] width 17 height 17
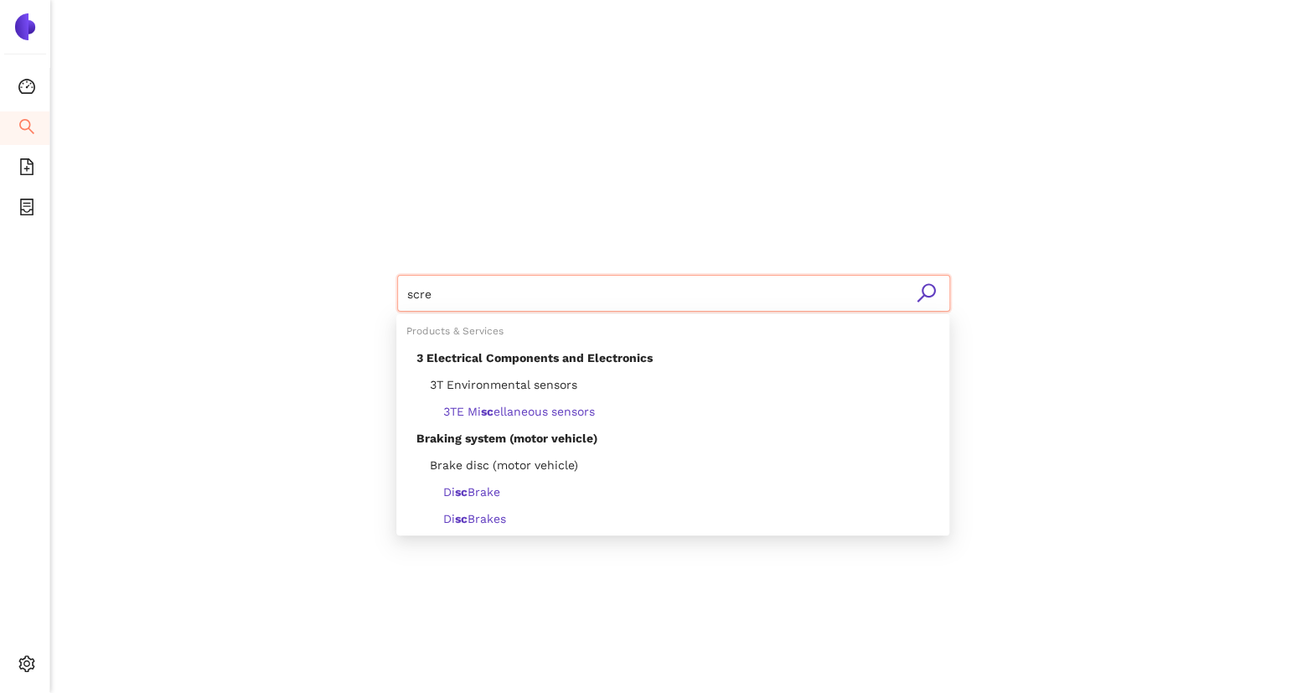
type input "screw"
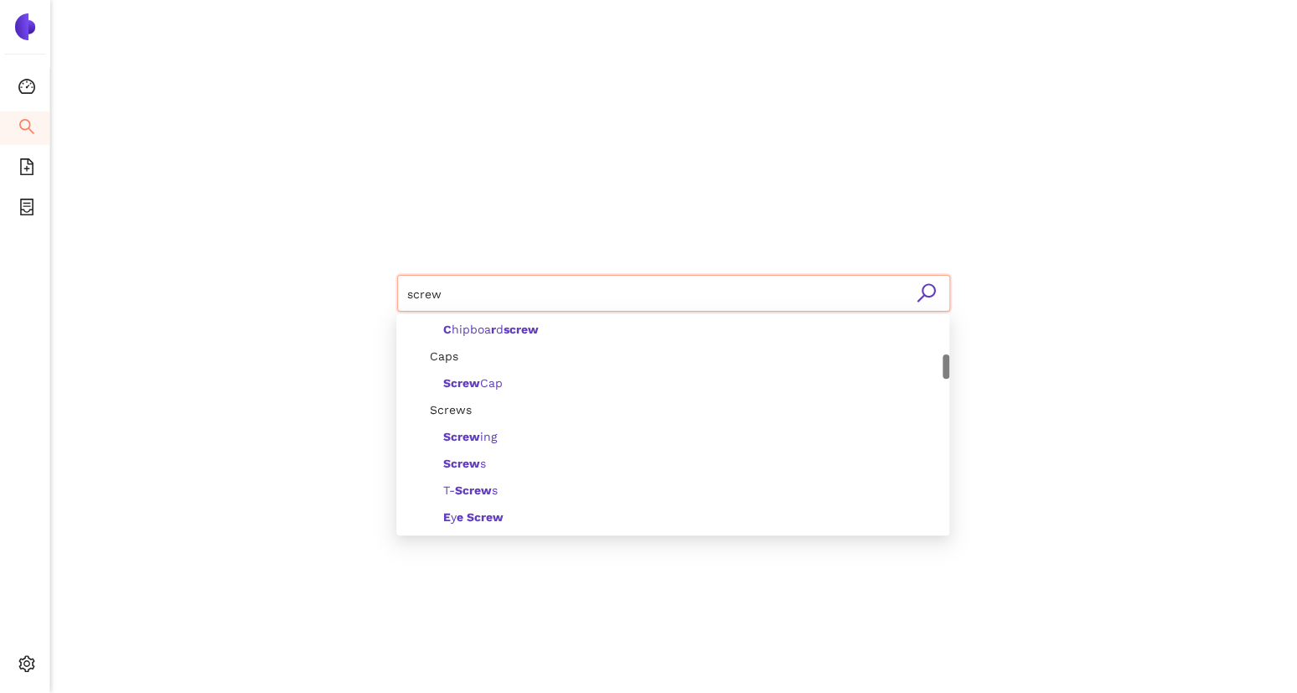
scroll to position [328, 0]
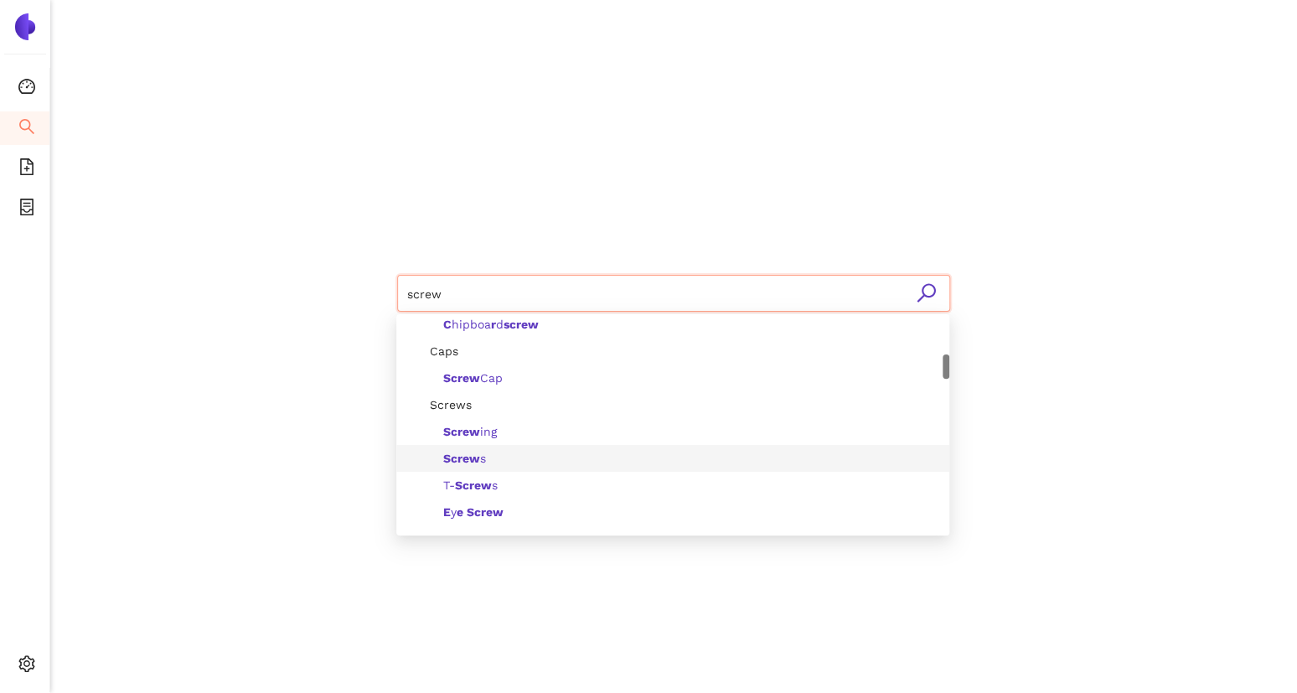
click at [484, 453] on span "Screw s" at bounding box center [464, 458] width 43 height 13
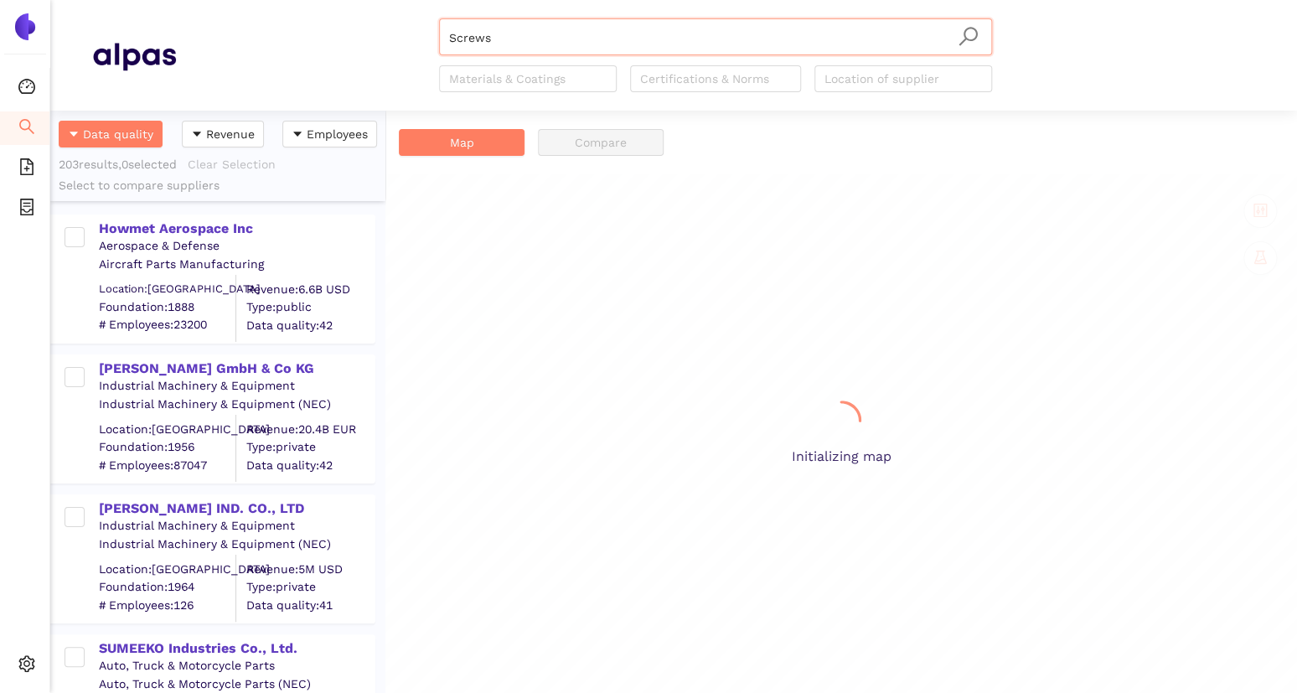
scroll to position [564, 318]
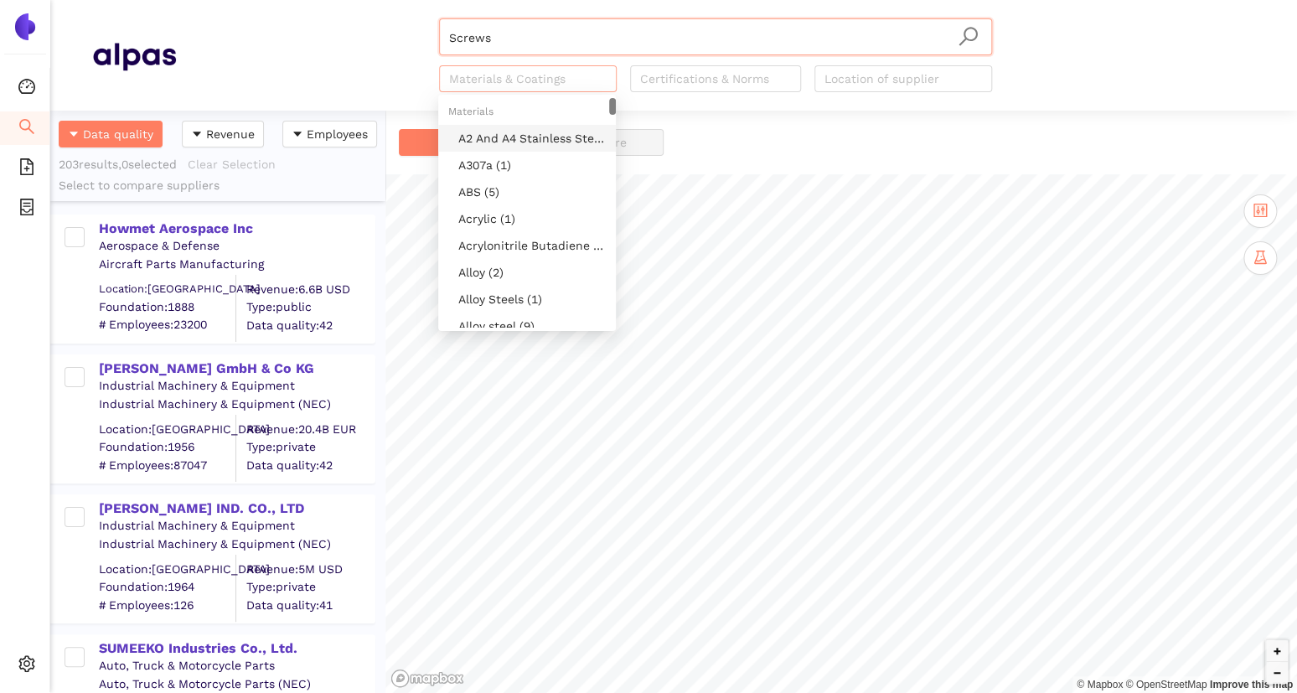
click at [503, 79] on div at bounding box center [519, 79] width 153 height 20
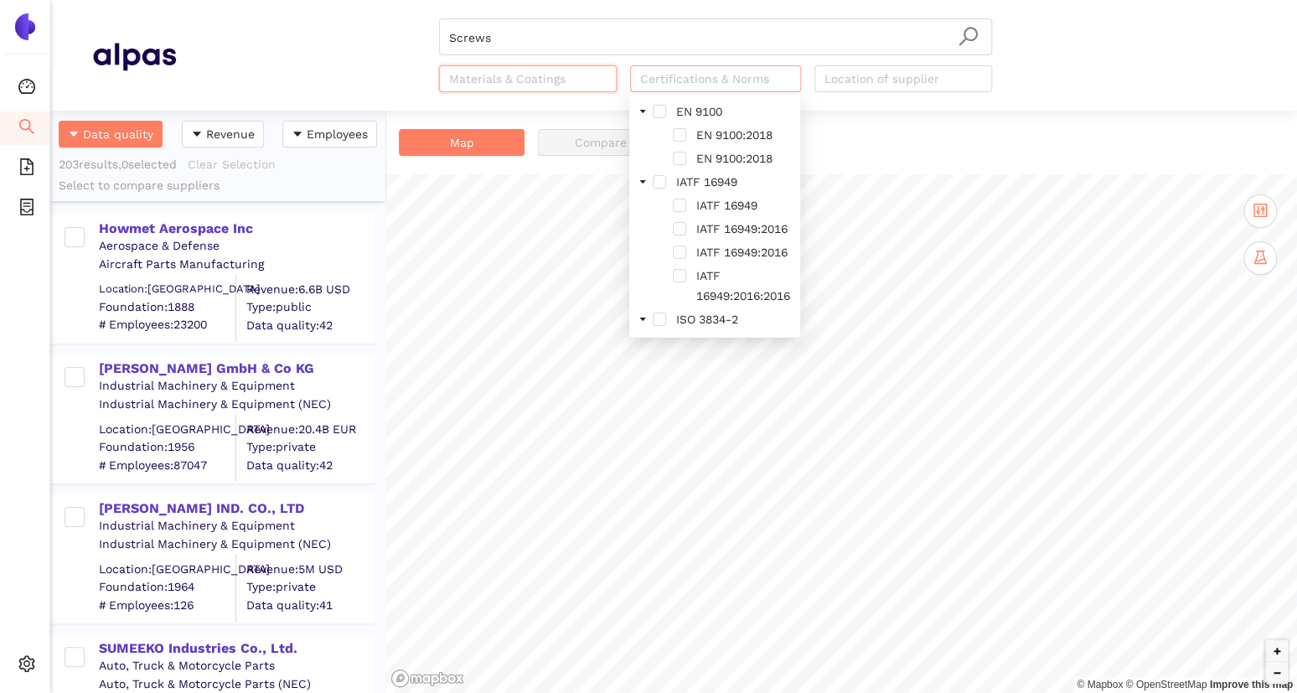
click at [722, 90] on div "Certifications & Norms" at bounding box center [715, 78] width 171 height 27
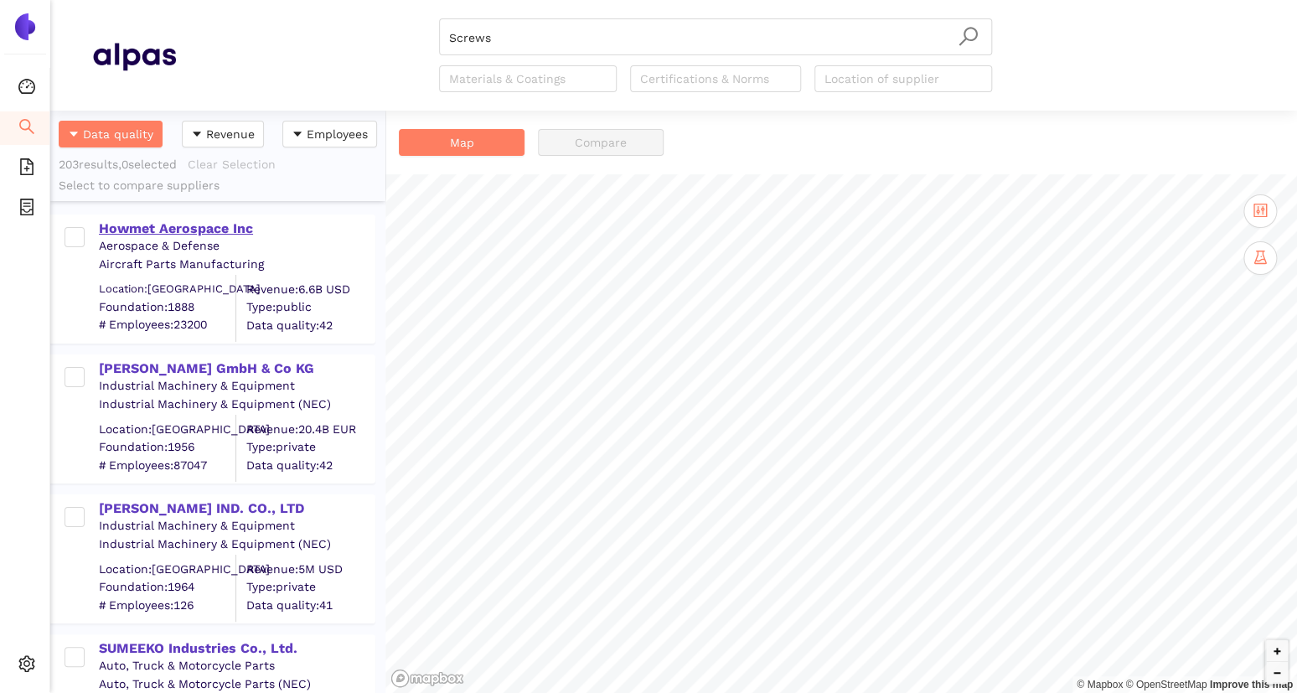
click at [147, 226] on div "Howmet Aerospace Inc" at bounding box center [236, 229] width 275 height 18
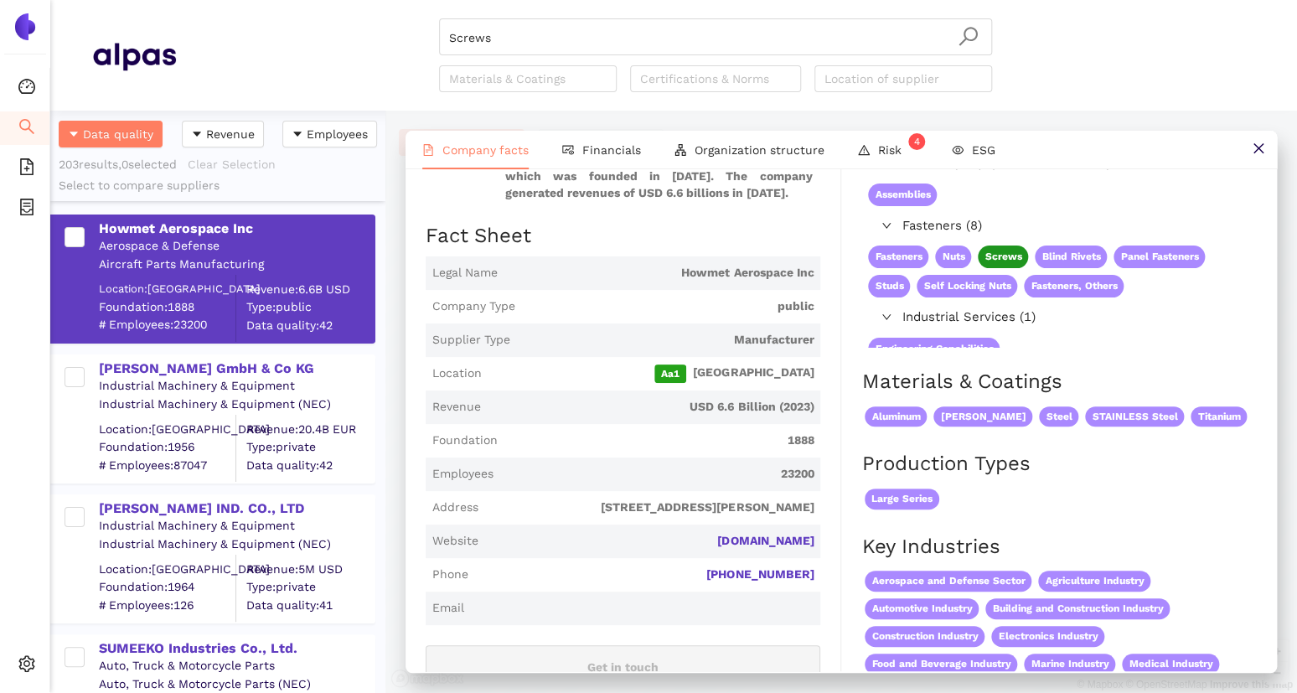
scroll to position [195, 0]
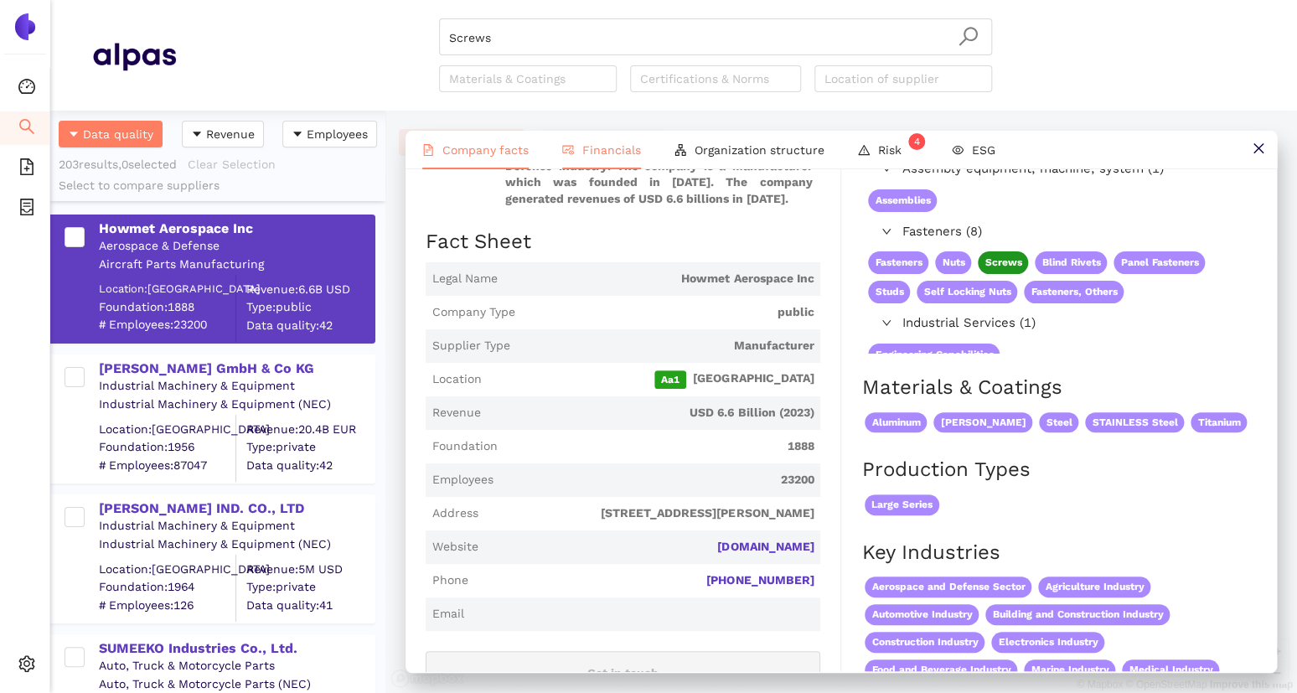
click at [602, 144] on span "Financials" at bounding box center [611, 149] width 59 height 13
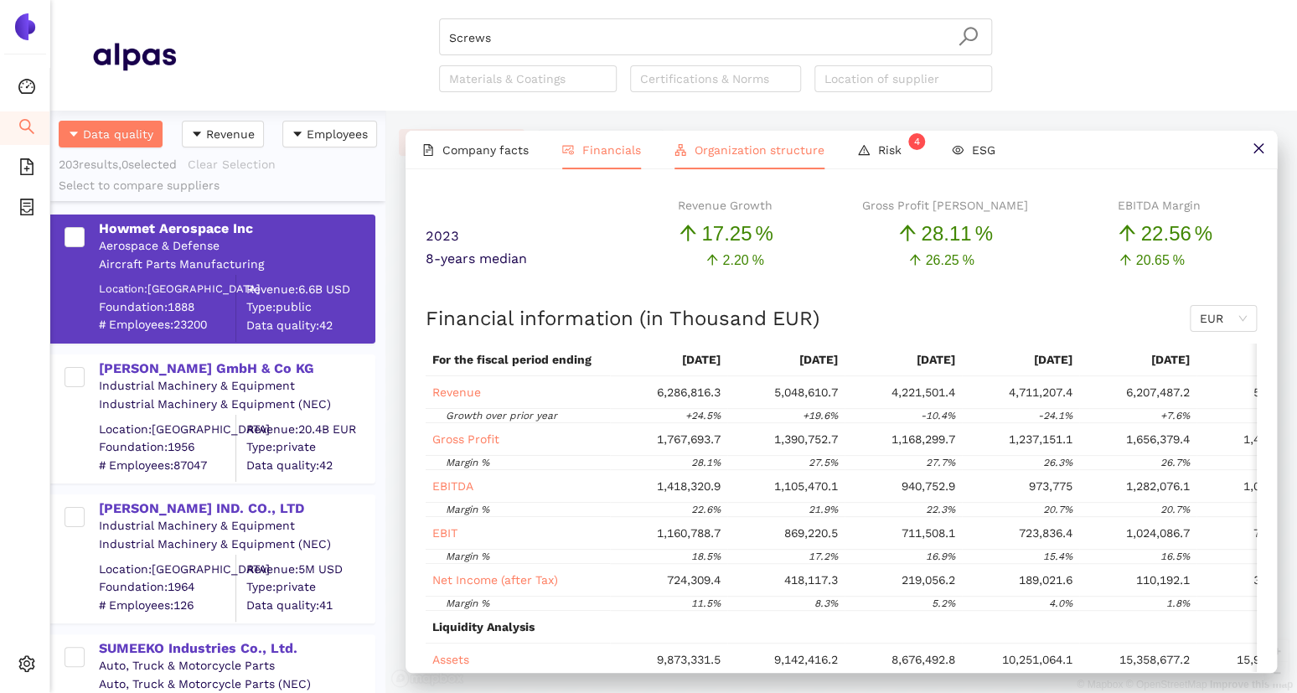
click at [748, 145] on span "Organization structure" at bounding box center [760, 149] width 130 height 13
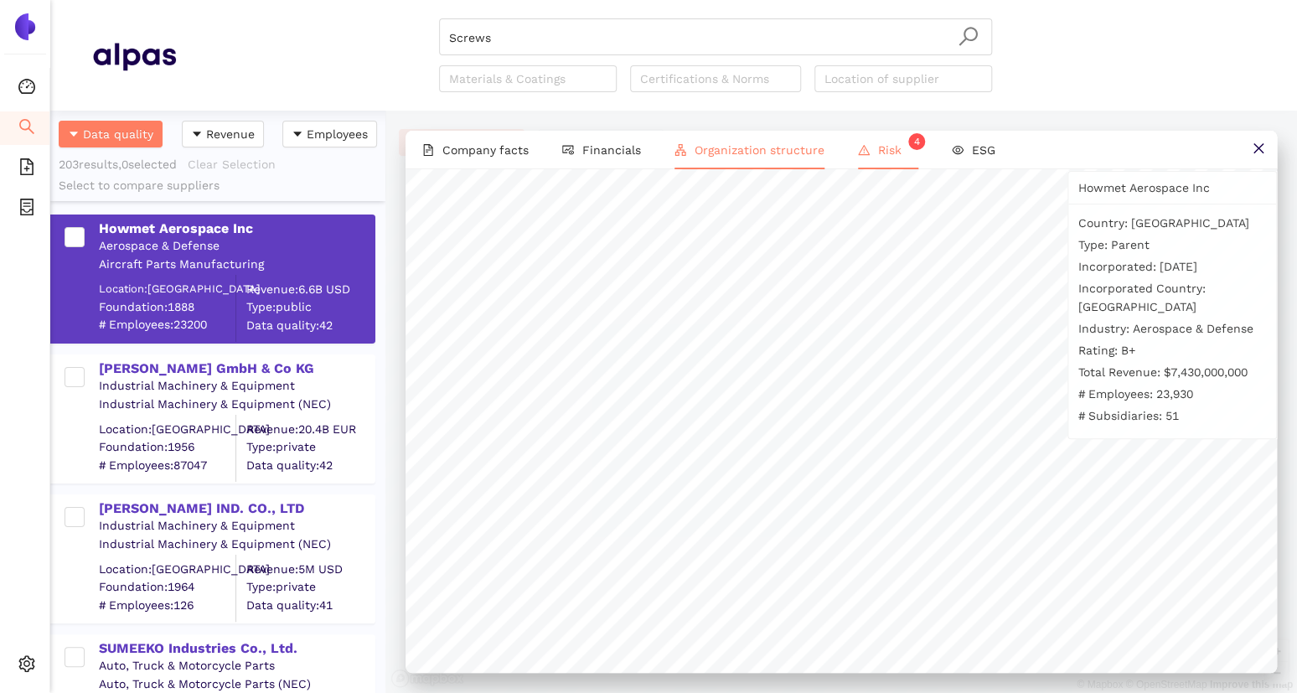
click at [870, 144] on li "Risk 4" at bounding box center [888, 150] width 94 height 39
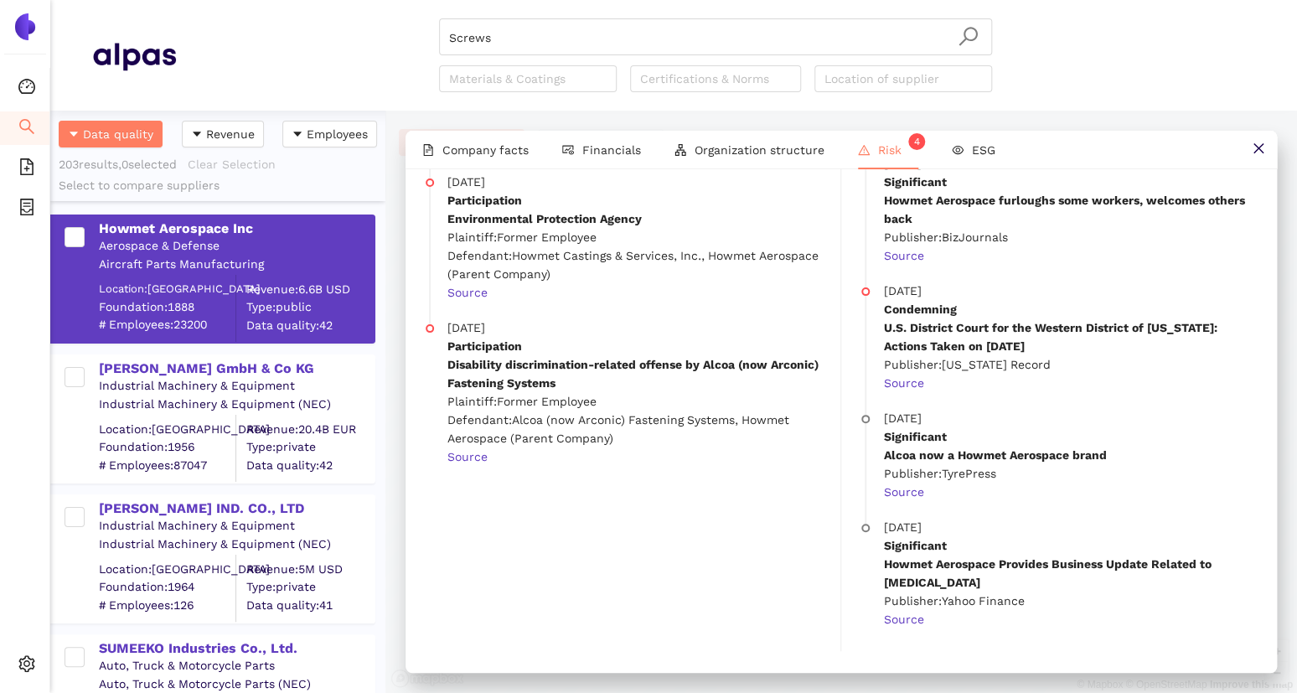
scroll to position [0, 0]
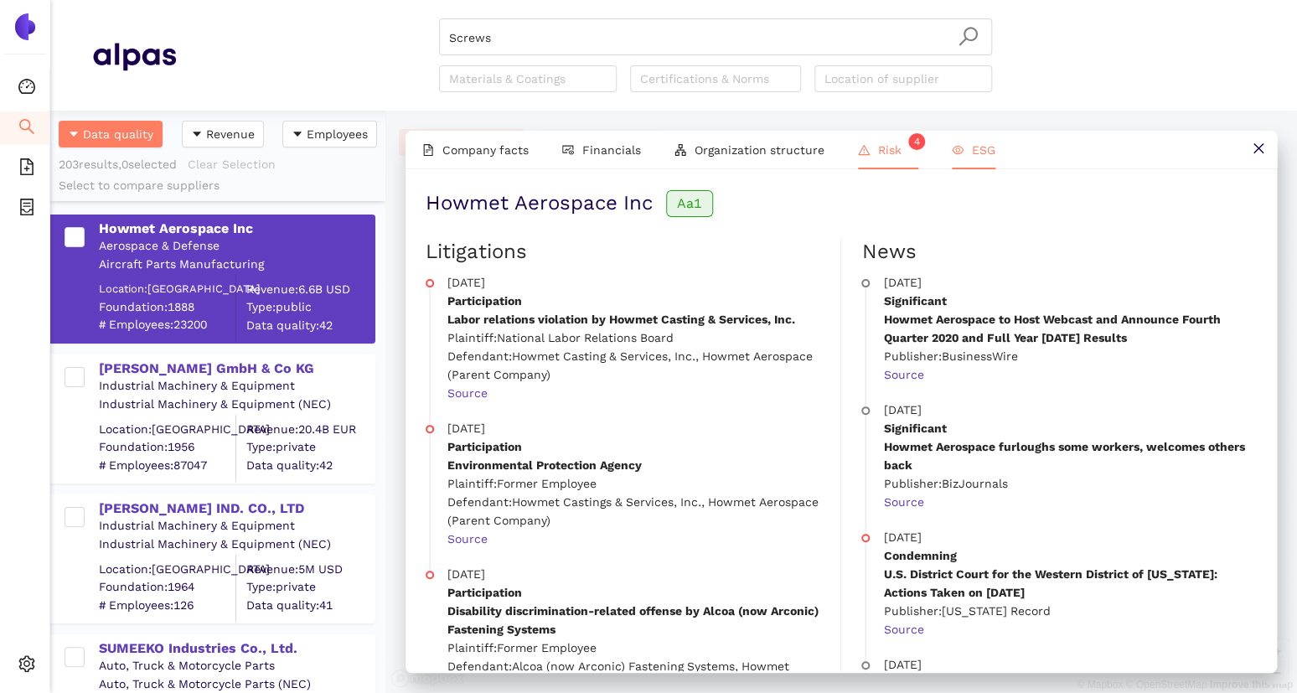
click at [975, 151] on span "ESG" at bounding box center [983, 149] width 23 height 13
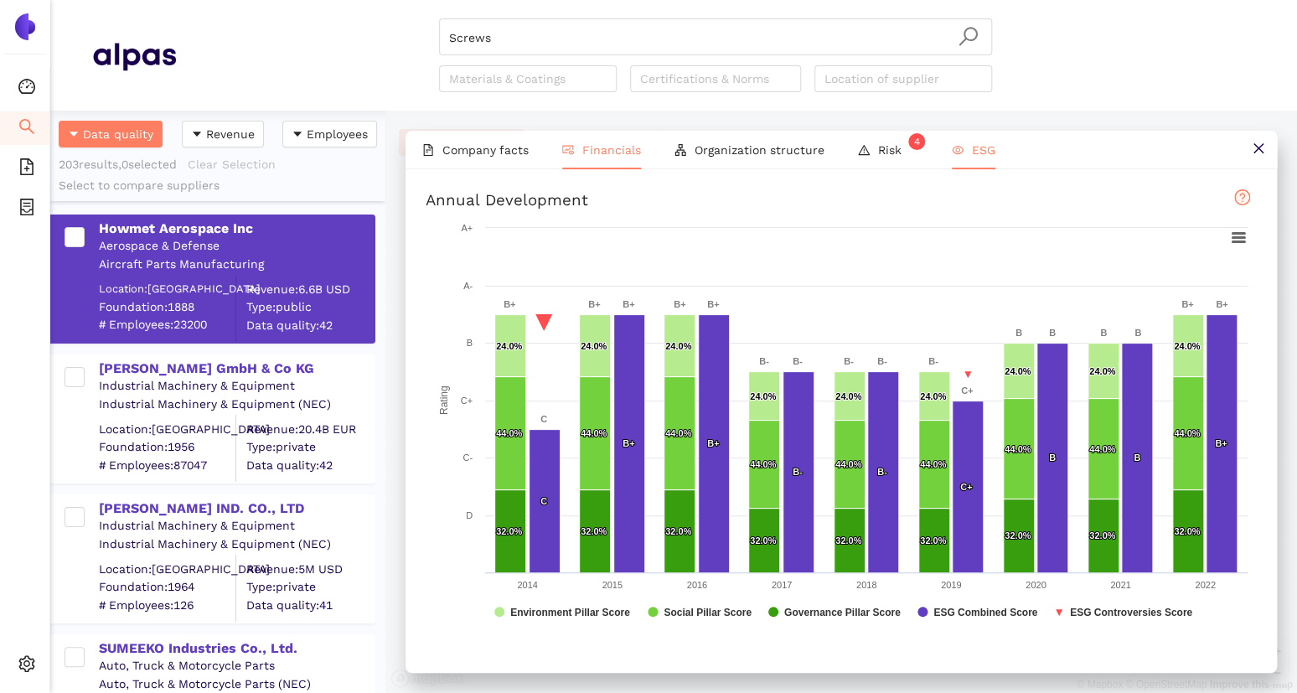
click at [608, 138] on li "Financials" at bounding box center [602, 150] width 112 height 39
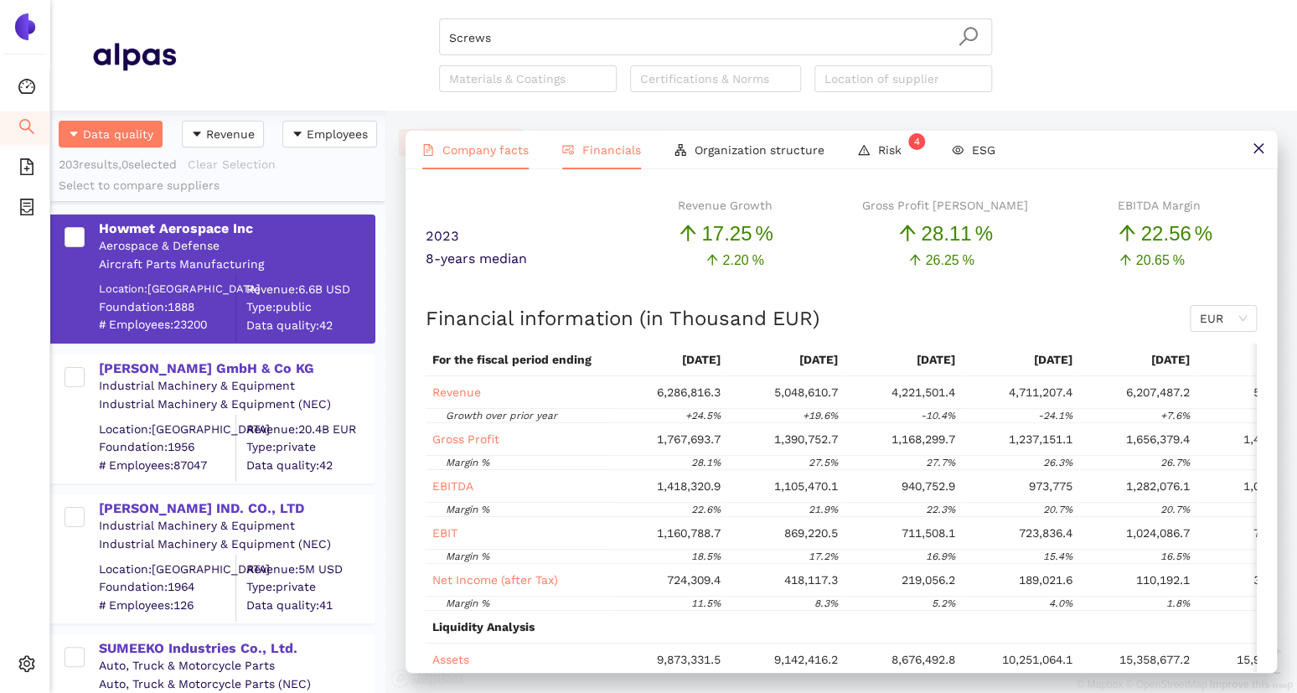
click at [503, 136] on li "Company facts" at bounding box center [476, 150] width 140 height 39
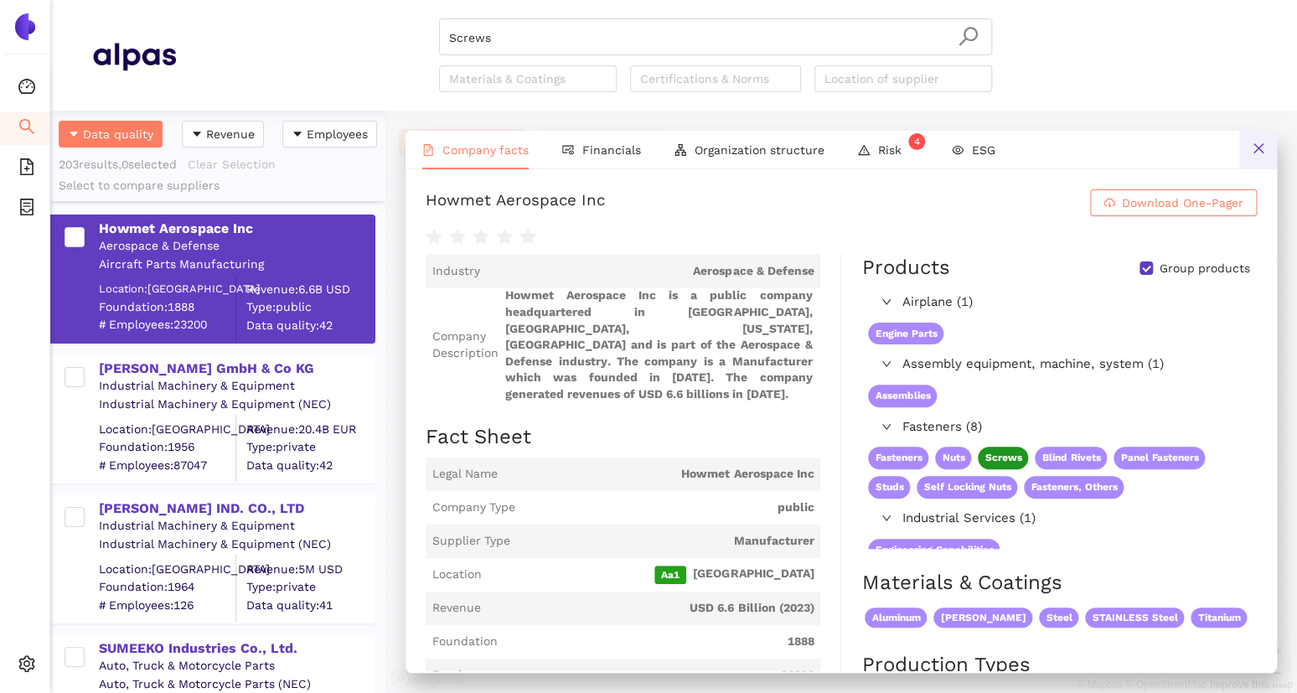
click at [1256, 144] on icon "close" at bounding box center [1258, 148] width 13 height 13
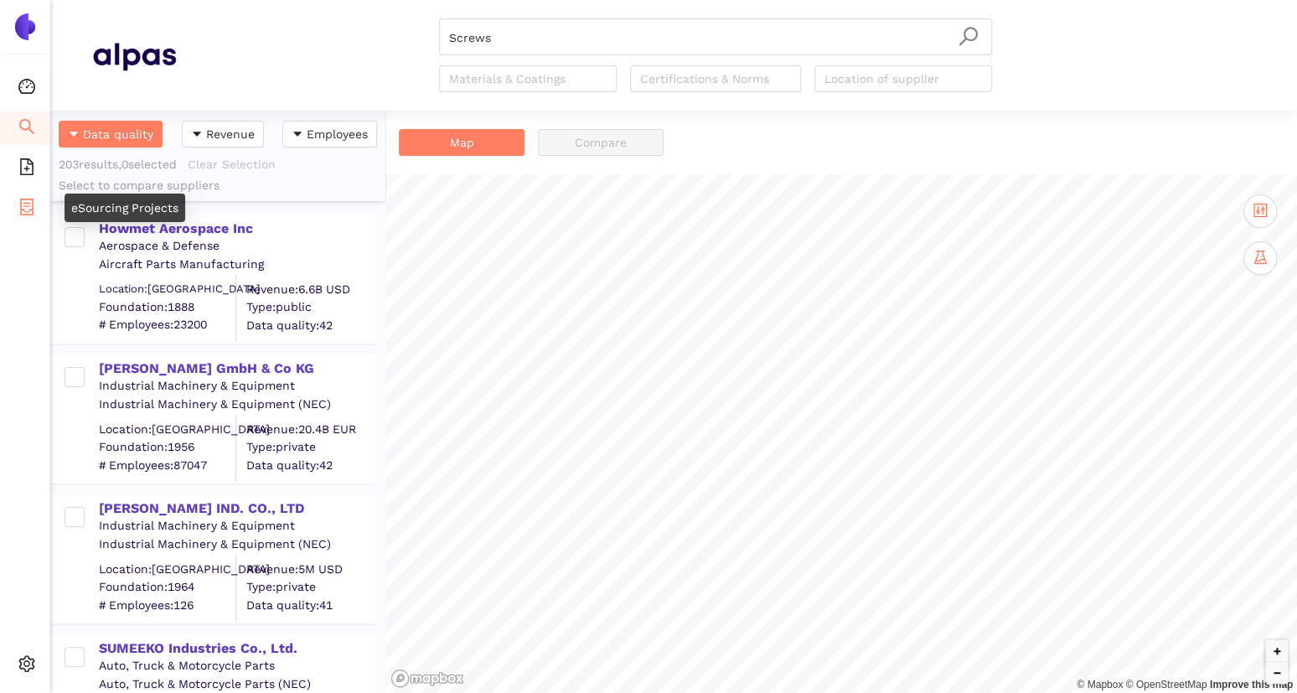
click at [20, 205] on icon "container" at bounding box center [26, 207] width 13 height 17
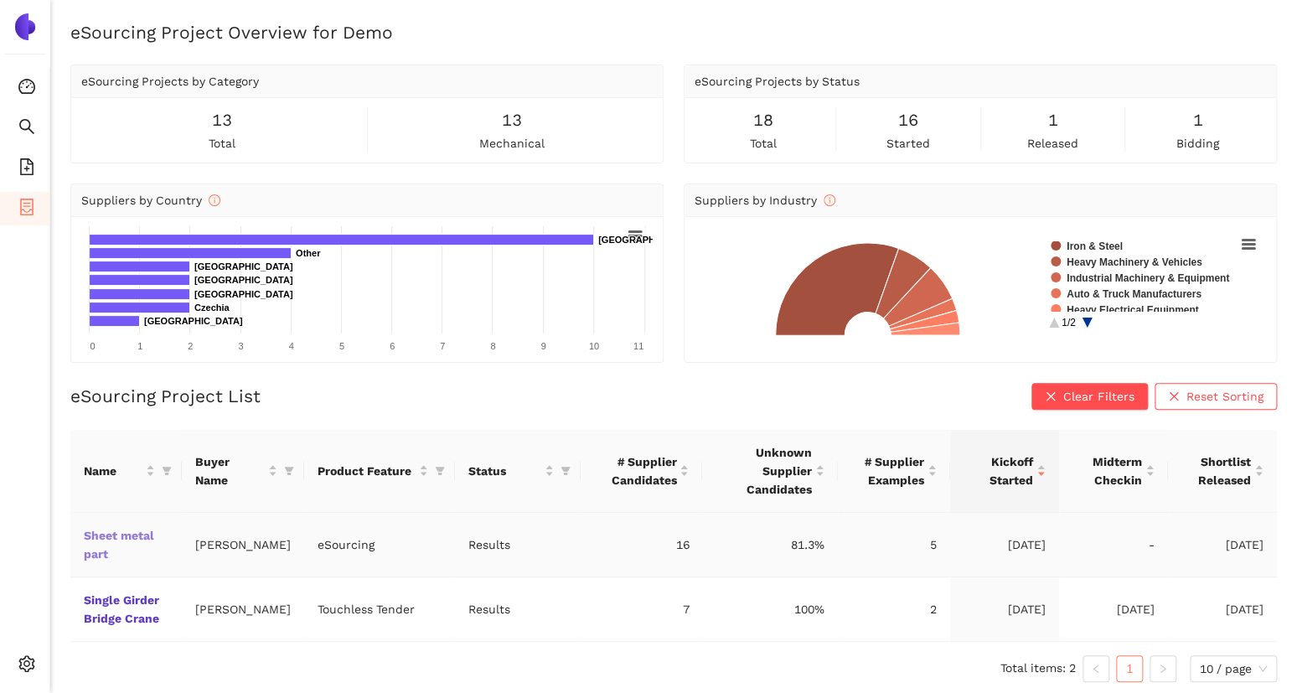
click at [0, 0] on link "Sheet metal part" at bounding box center [0, 0] width 0 height 0
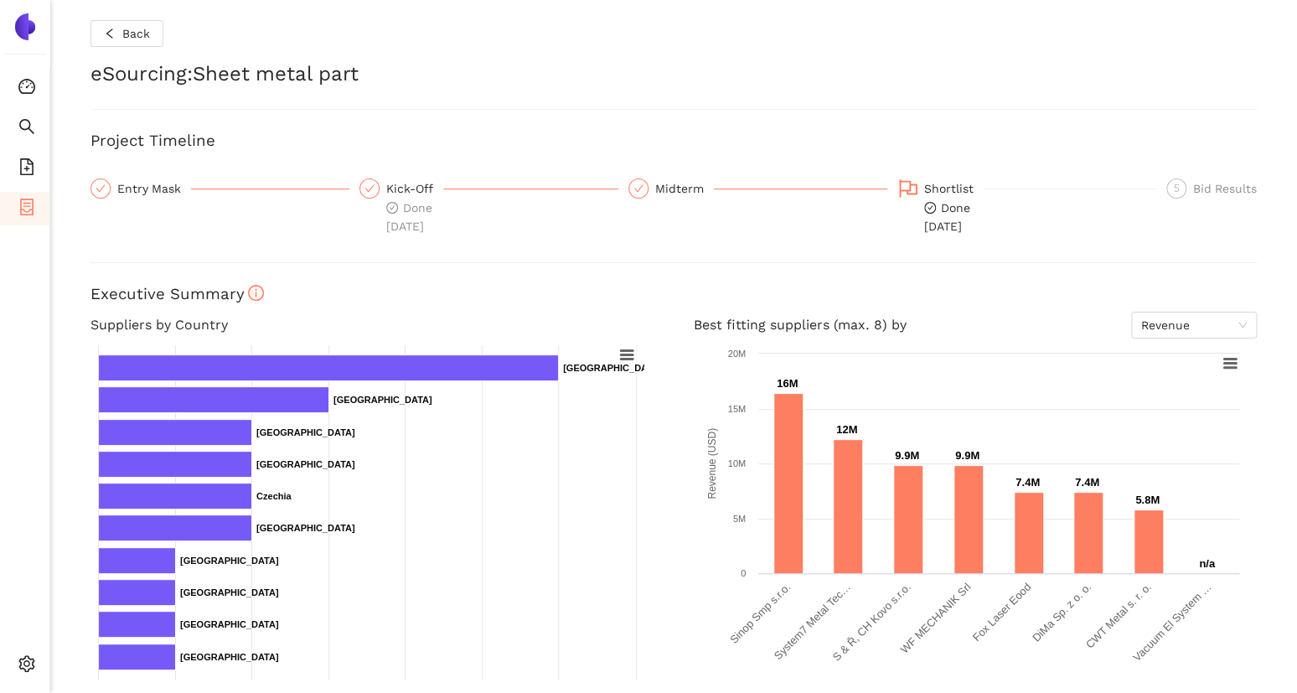
scroll to position [526, 0]
